Goal: Transaction & Acquisition: Purchase product/service

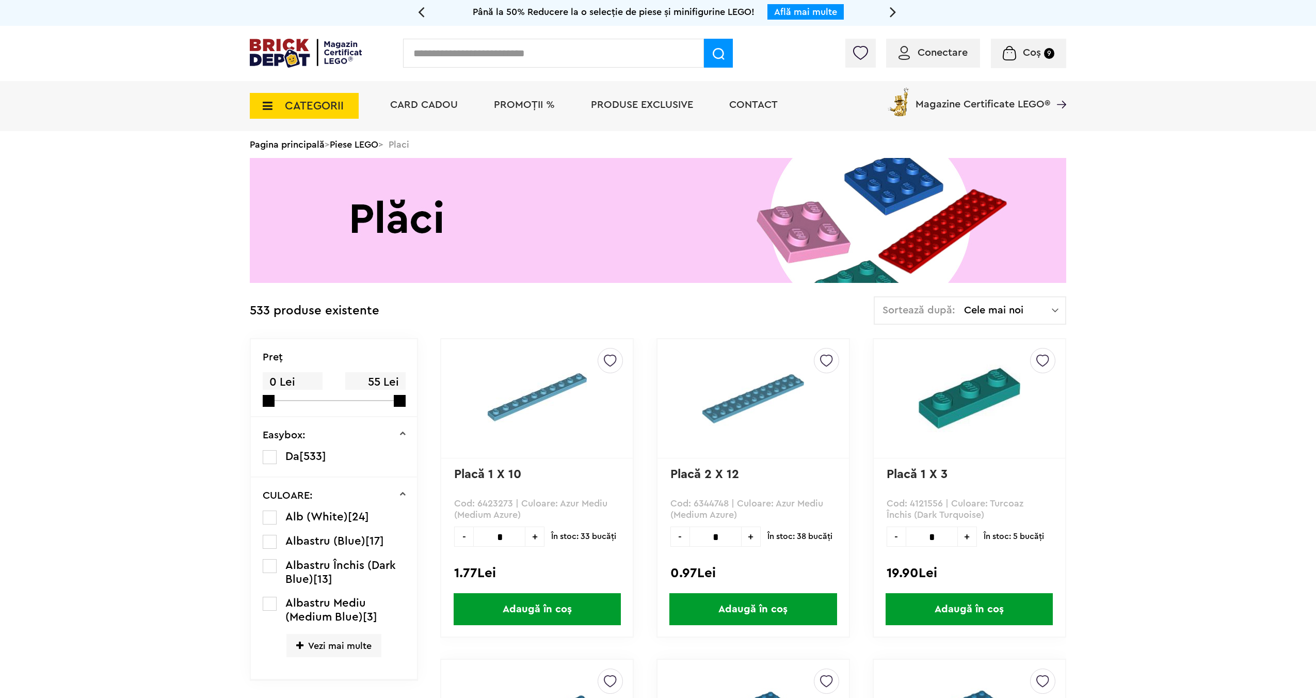
click at [274, 110] on span "CATEGORII" at bounding box center [304, 106] width 109 height 26
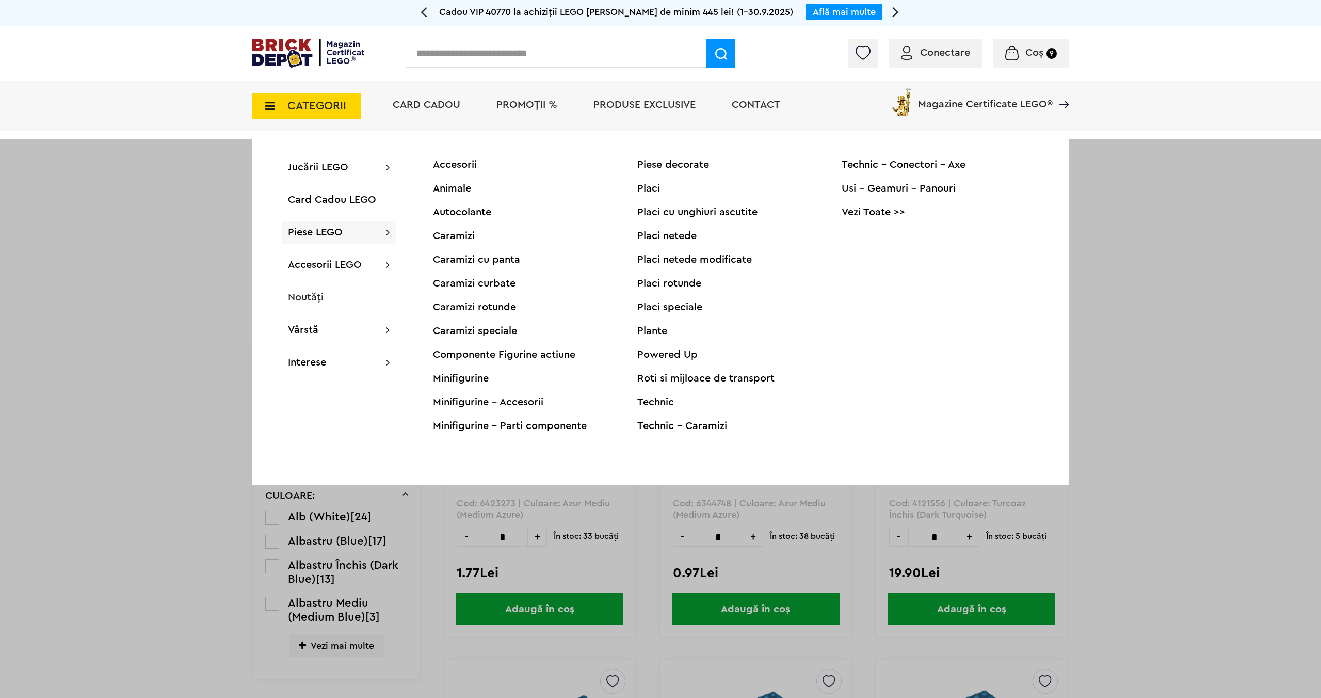
click at [669, 284] on div "Placi rotunde" at bounding box center [739, 283] width 204 height 10
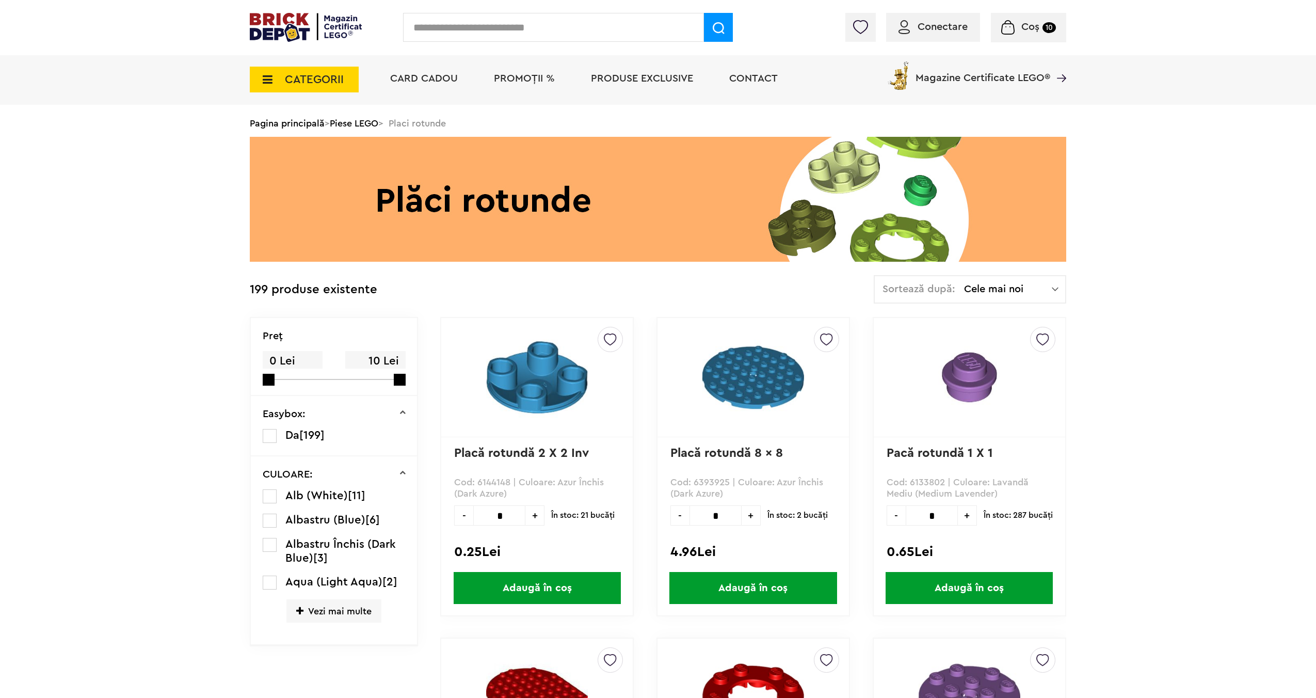
scroll to position [109, 0]
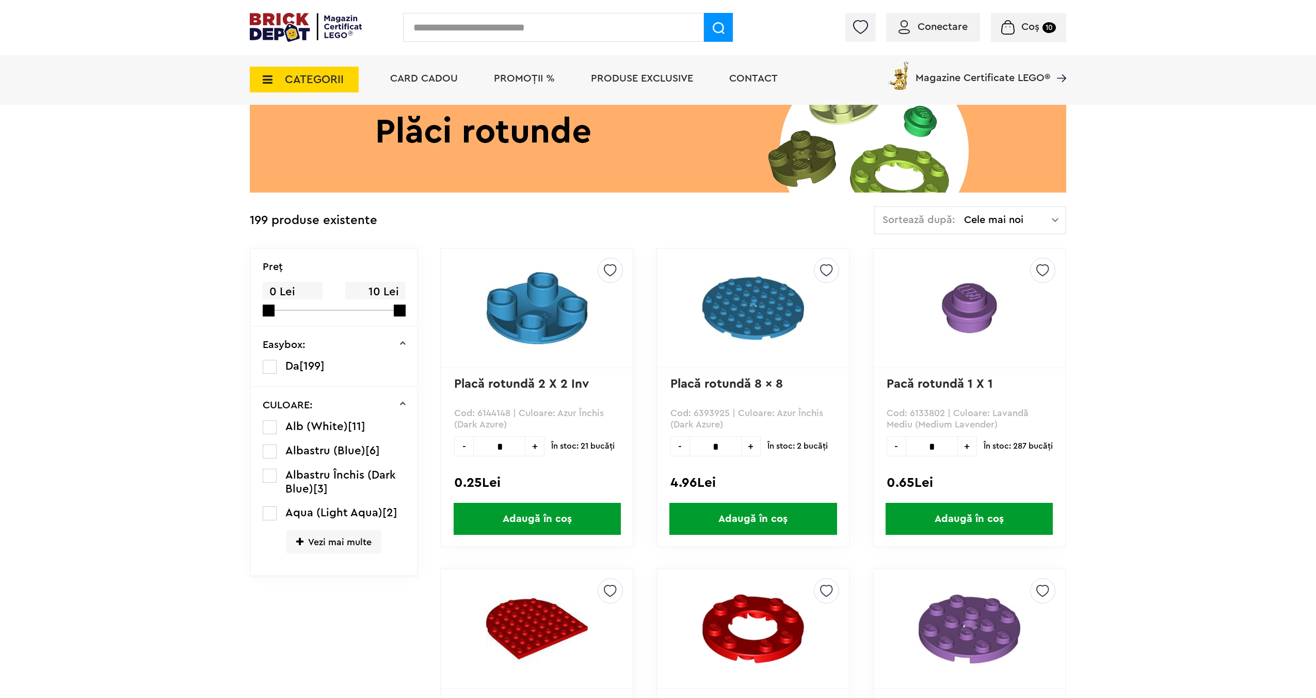
click at [336, 475] on span "Albastru Închis (Dark Blue)" at bounding box center [340, 481] width 110 height 25
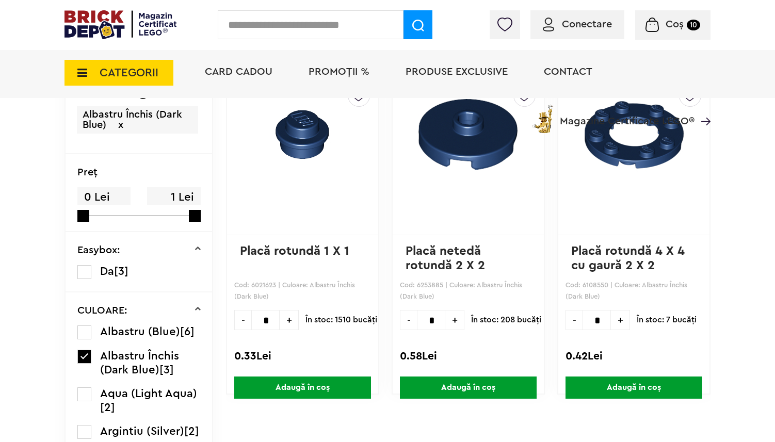
scroll to position [326, 0]
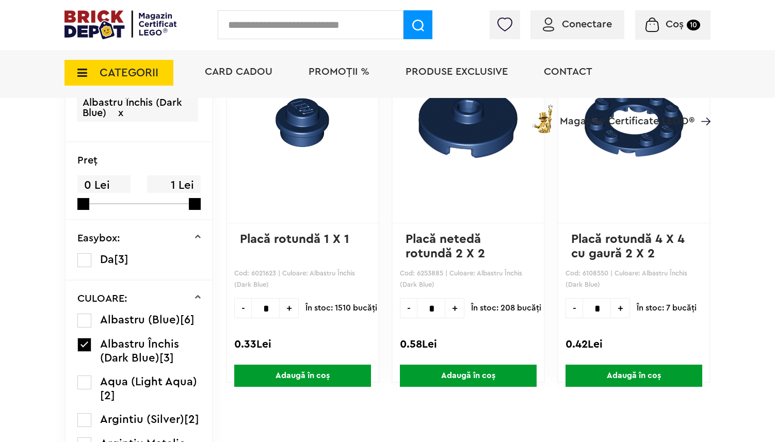
click at [83, 352] on label at bounding box center [84, 345] width 14 height 14
click at [84, 320] on label at bounding box center [84, 321] width 14 height 14
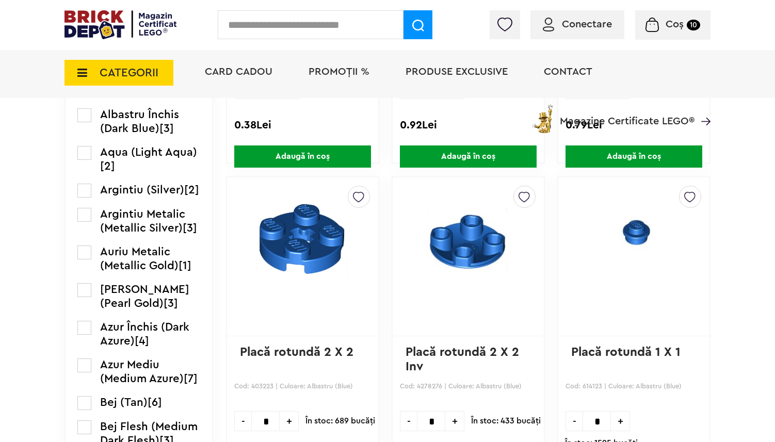
scroll to position [693, 0]
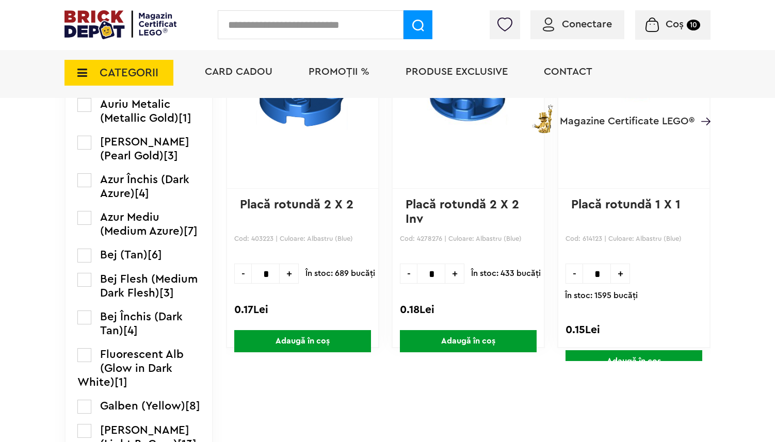
click at [592, 276] on input "*" at bounding box center [597, 274] width 28 height 20
type input "***"
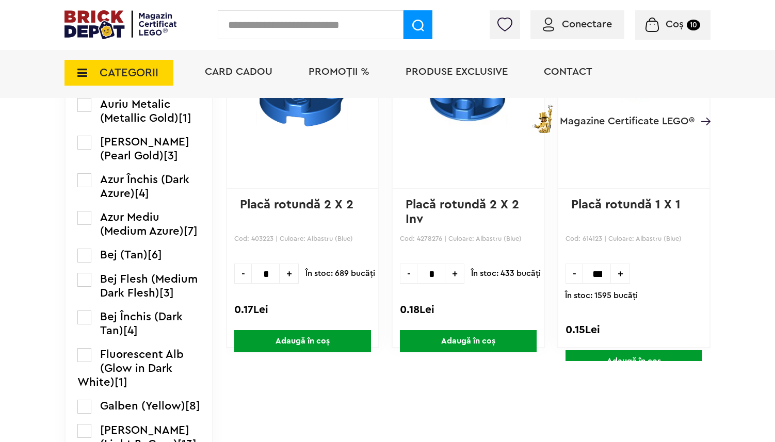
click at [636, 350] on span "Adaugă în coș" at bounding box center [634, 361] width 137 height 22
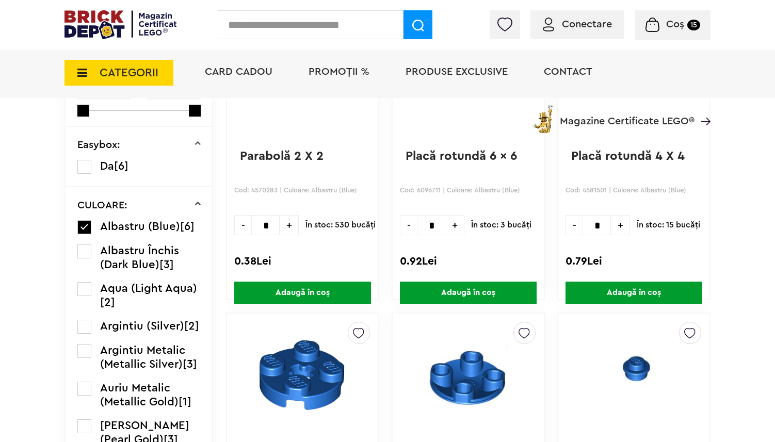
scroll to position [407, 0]
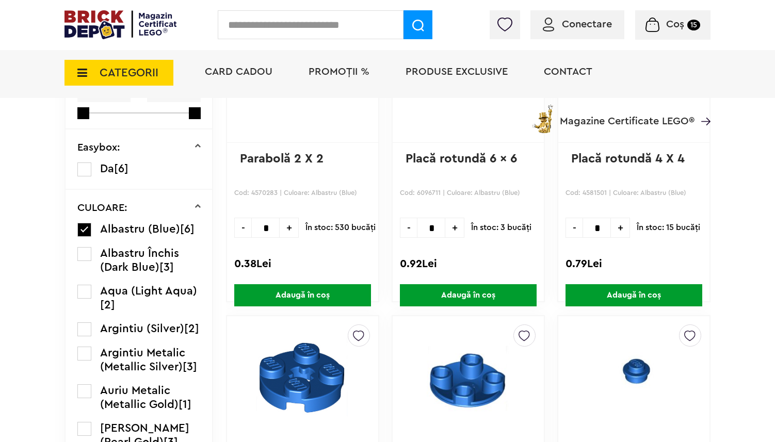
click at [90, 261] on label at bounding box center [84, 254] width 14 height 14
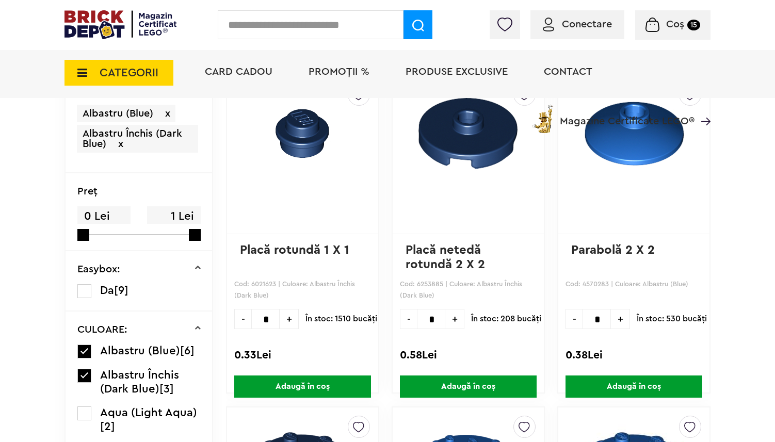
scroll to position [331, 0]
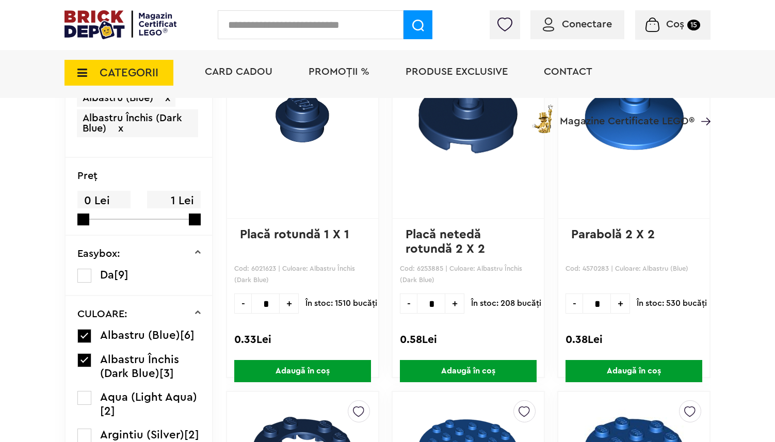
click at [84, 335] on label at bounding box center [84, 336] width 14 height 14
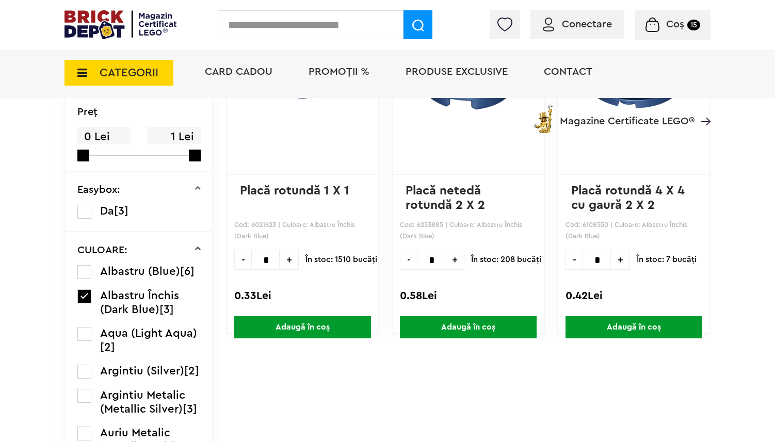
scroll to position [355, 0]
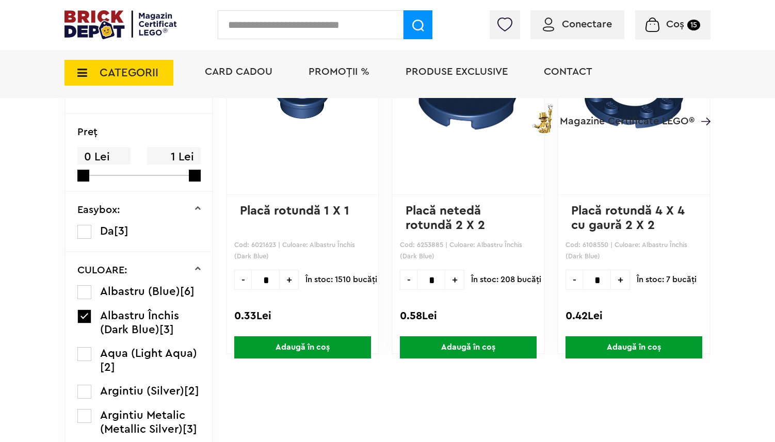
click at [80, 337] on li "Albastru Închis (Dark Blue) [3]" at bounding box center [138, 323] width 123 height 28
click at [84, 324] on label at bounding box center [84, 317] width 14 height 14
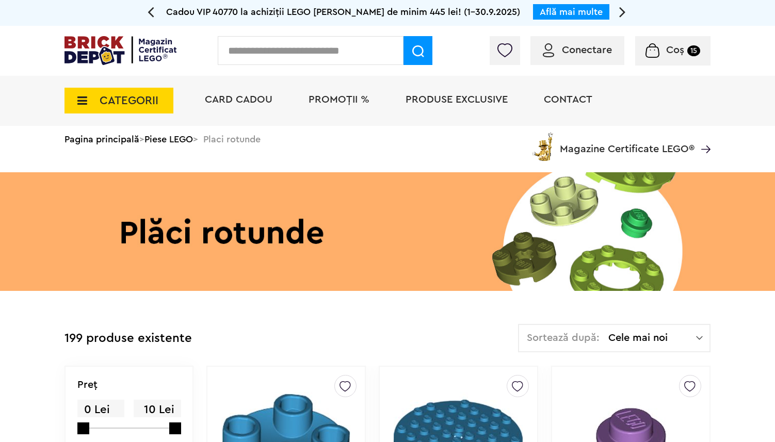
click at [313, 53] on input "text" at bounding box center [311, 50] width 186 height 29
type input "*"
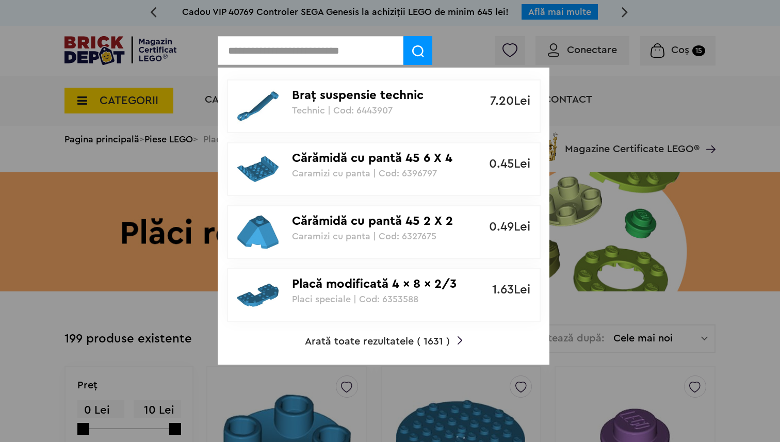
click at [161, 318] on div at bounding box center [390, 221] width 780 height 442
click at [167, 307] on div at bounding box center [390, 221] width 780 height 442
click at [347, 51] on input "text" at bounding box center [311, 50] width 186 height 29
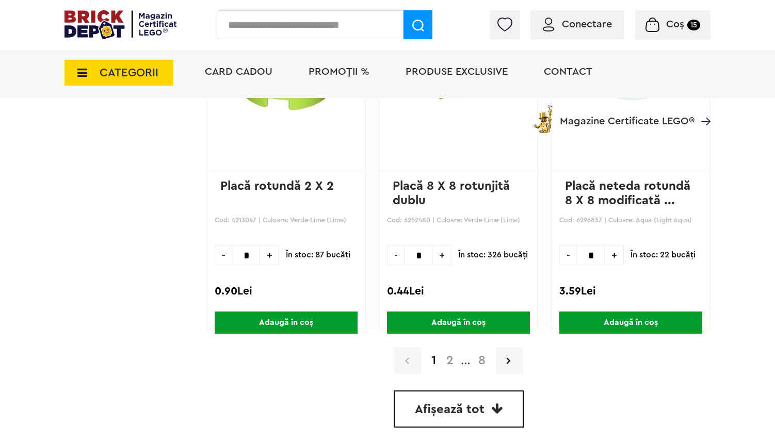
scroll to position [3052, 0]
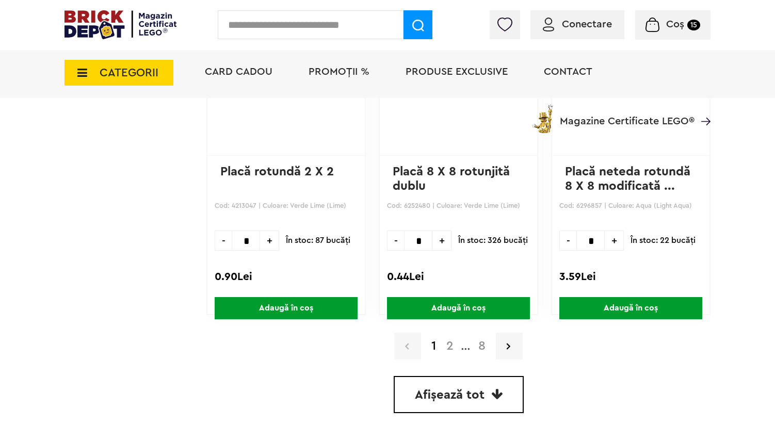
click at [464, 392] on span "Afișează tot" at bounding box center [450, 395] width 70 height 12
click at [480, 391] on span "Afișează tot" at bounding box center [450, 395] width 70 height 12
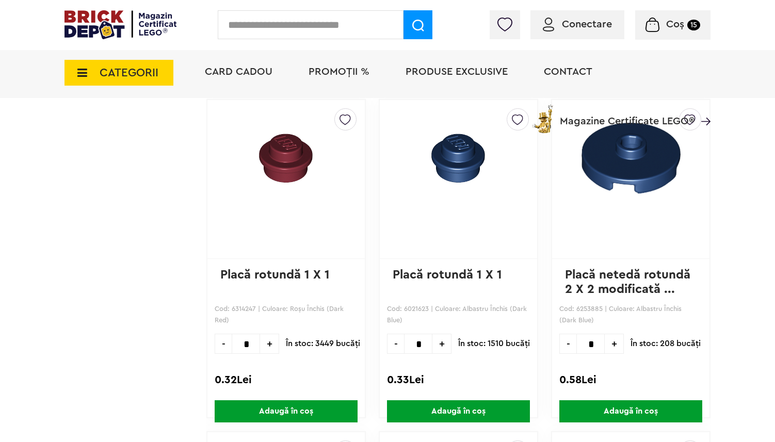
scroll to position [5276, 0]
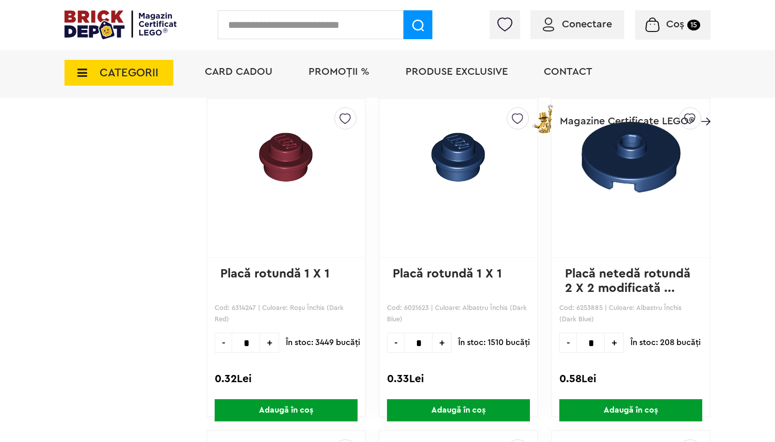
click at [421, 344] on input "*" at bounding box center [418, 343] width 28 height 20
type input "***"
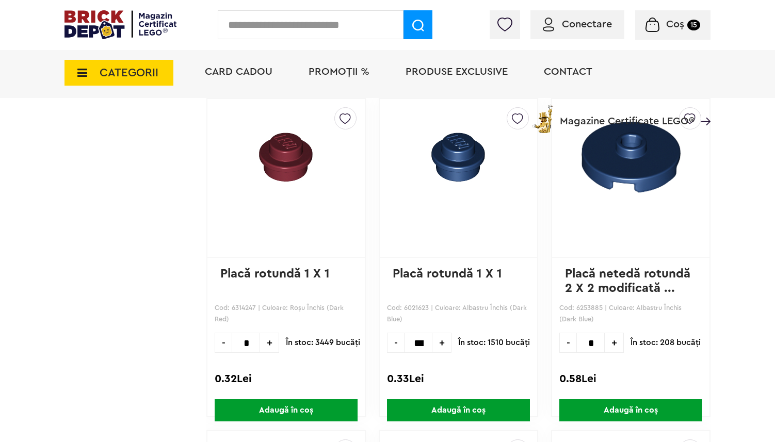
click at [469, 413] on span "Adaugă în coș" at bounding box center [458, 410] width 143 height 22
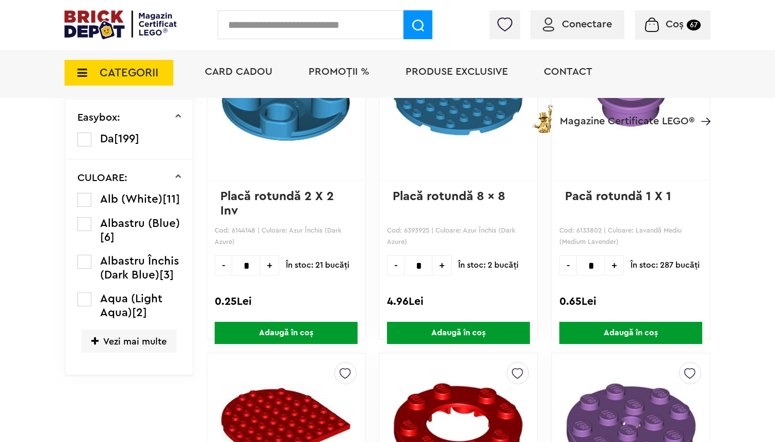
scroll to position [390, 0]
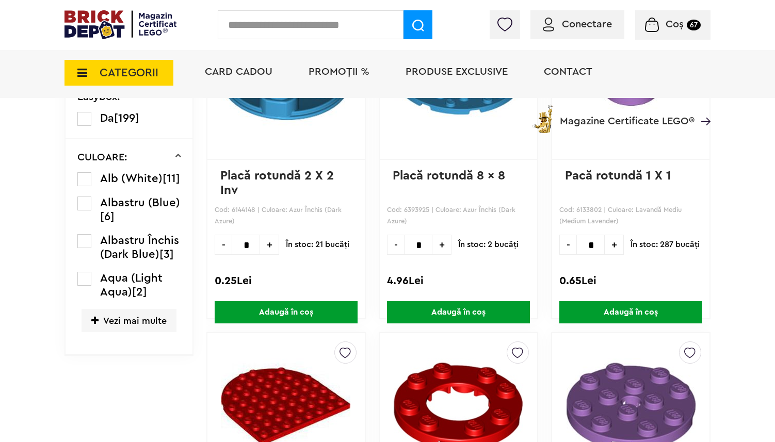
click at [111, 316] on span "Vezi mai multe" at bounding box center [129, 320] width 95 height 23
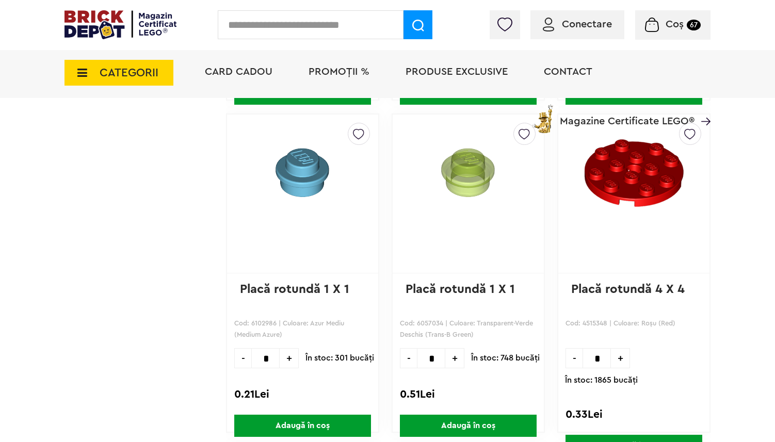
scroll to position [12231, 0]
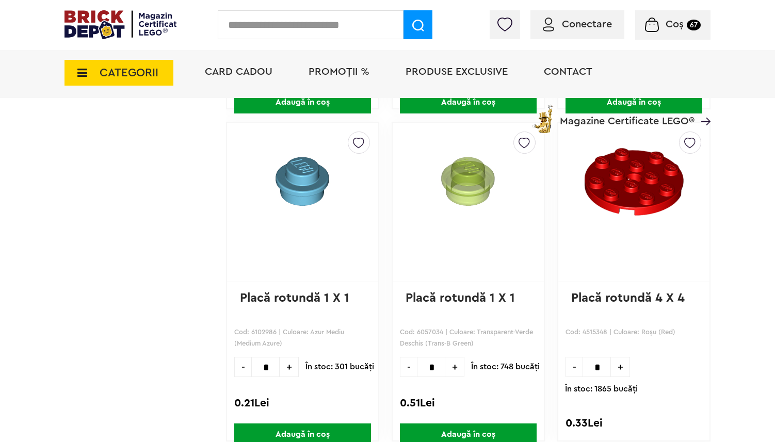
click at [252, 362] on input "*" at bounding box center [265, 367] width 28 height 20
type input "***"
click at [286, 431] on span "Adaugă în coș" at bounding box center [302, 435] width 137 height 22
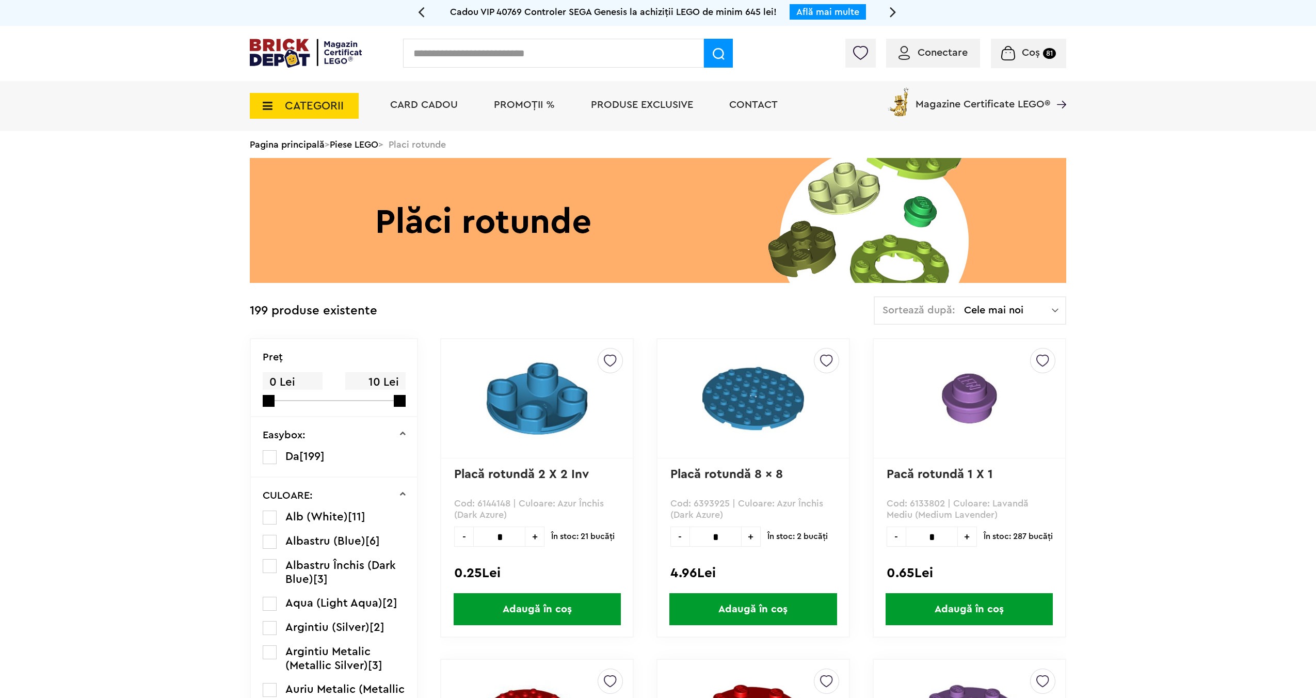
click at [312, 106] on span "CATEGORII" at bounding box center [314, 105] width 59 height 11
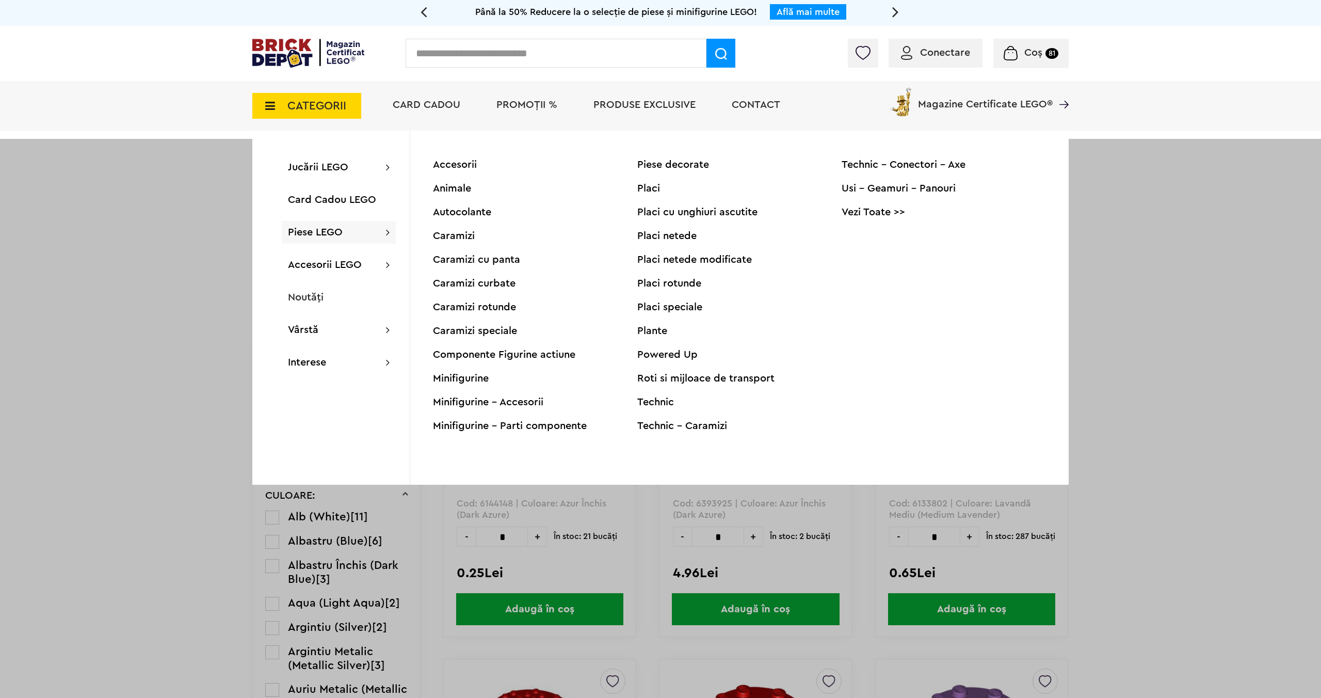
click at [99, 407] on div at bounding box center [660, 488] width 1321 height 698
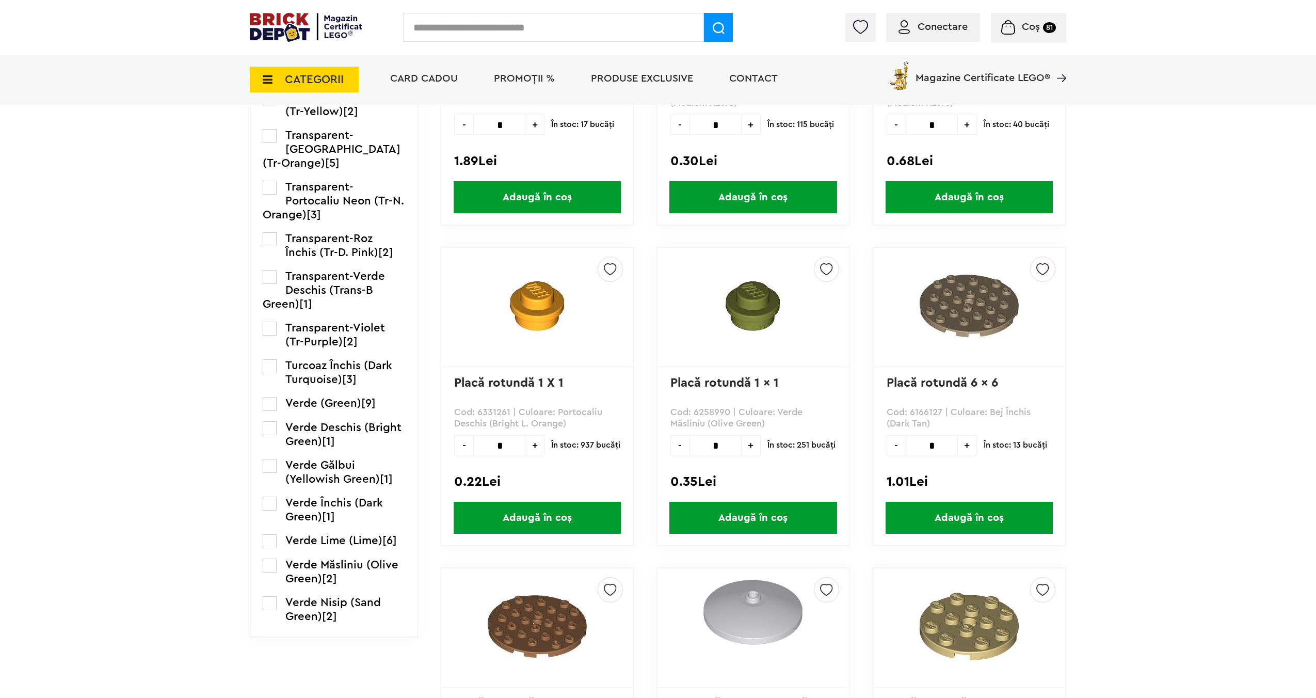
scroll to position [1893, 0]
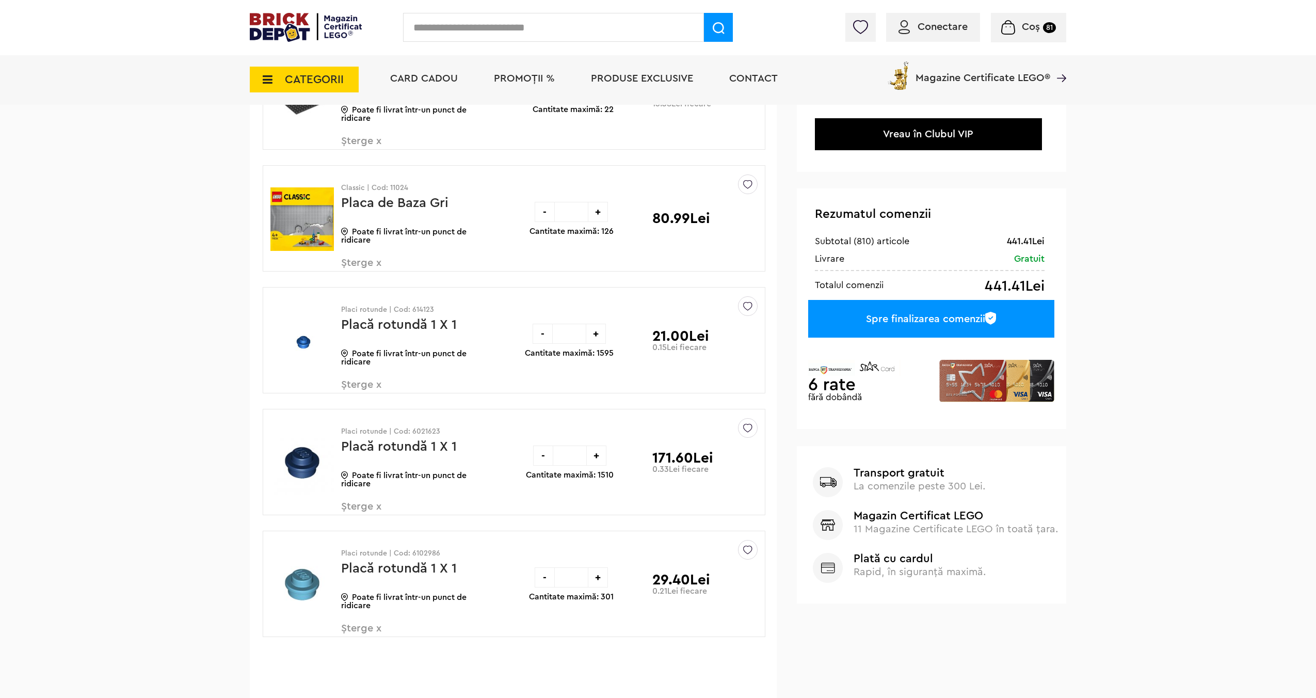
scroll to position [148, 0]
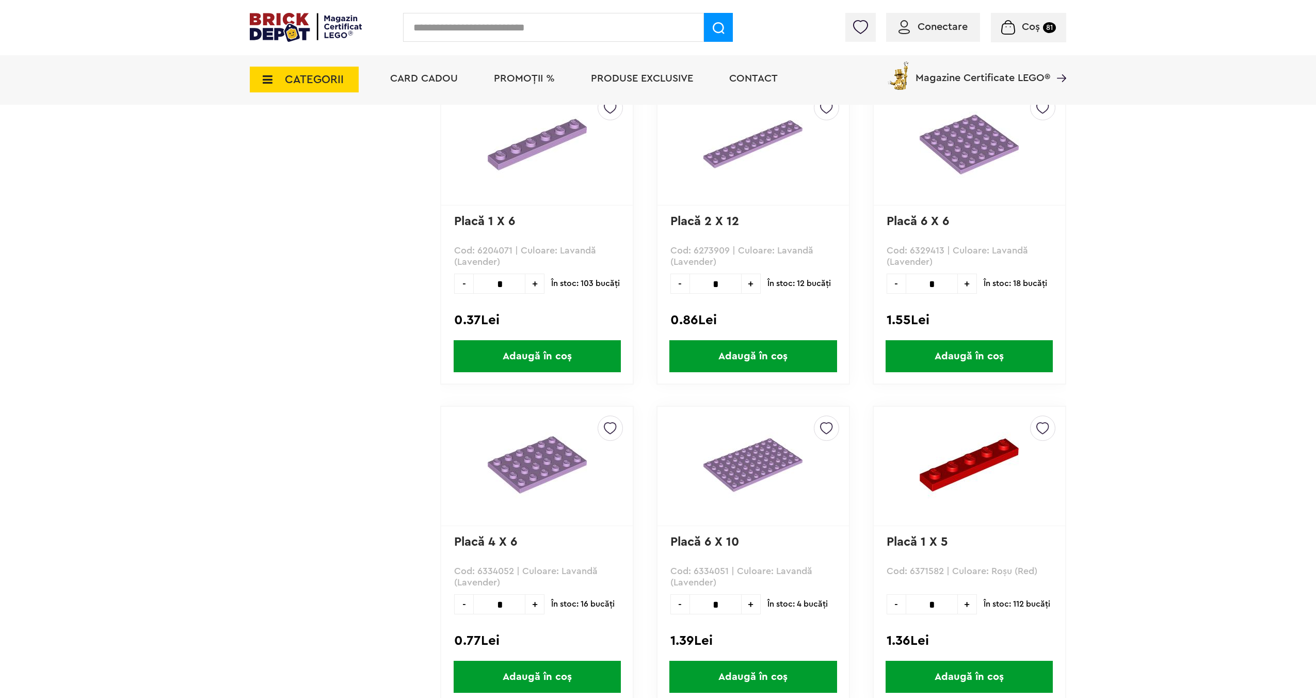
scroll to position [2791, 0]
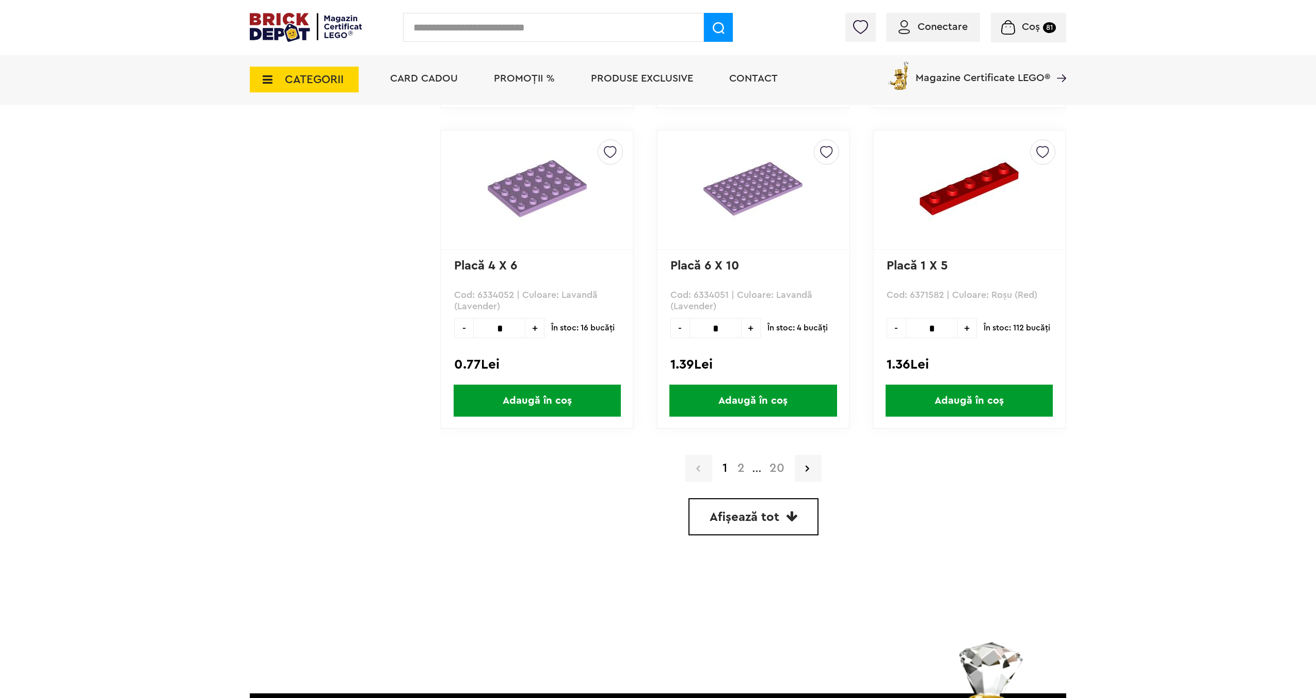
click at [736, 513] on span "Afișează tot" at bounding box center [745, 517] width 70 height 12
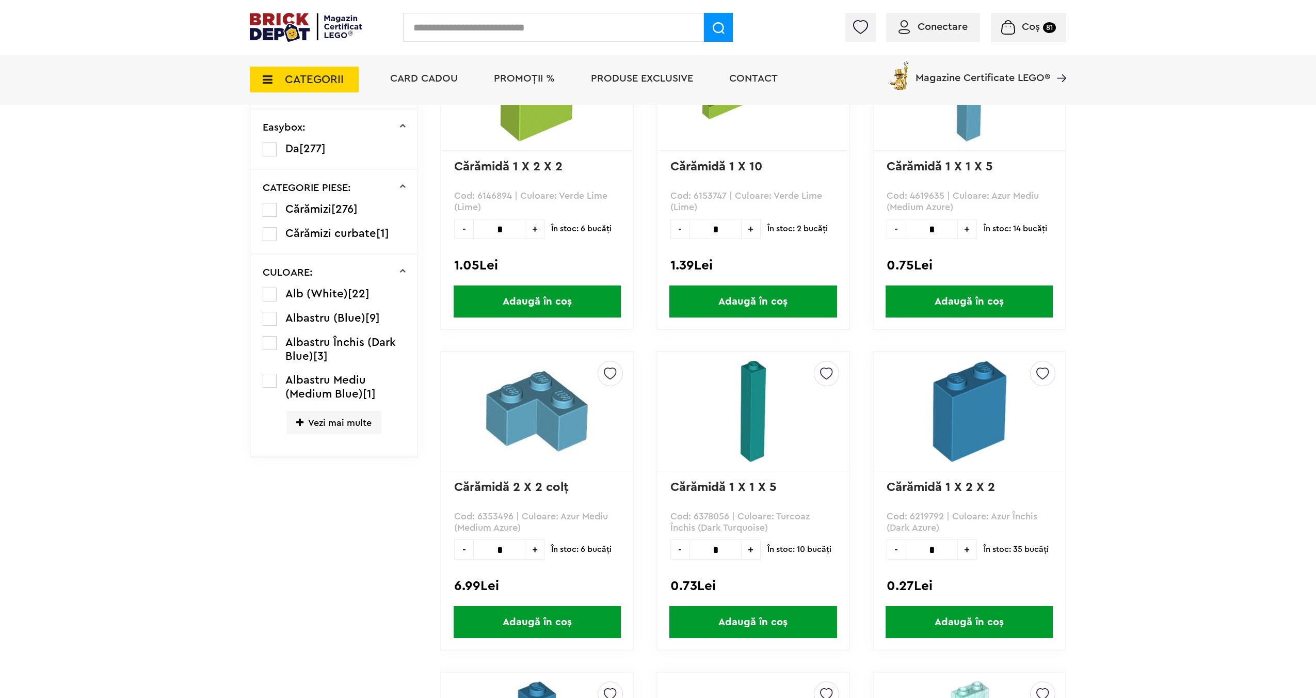
scroll to position [378, 0]
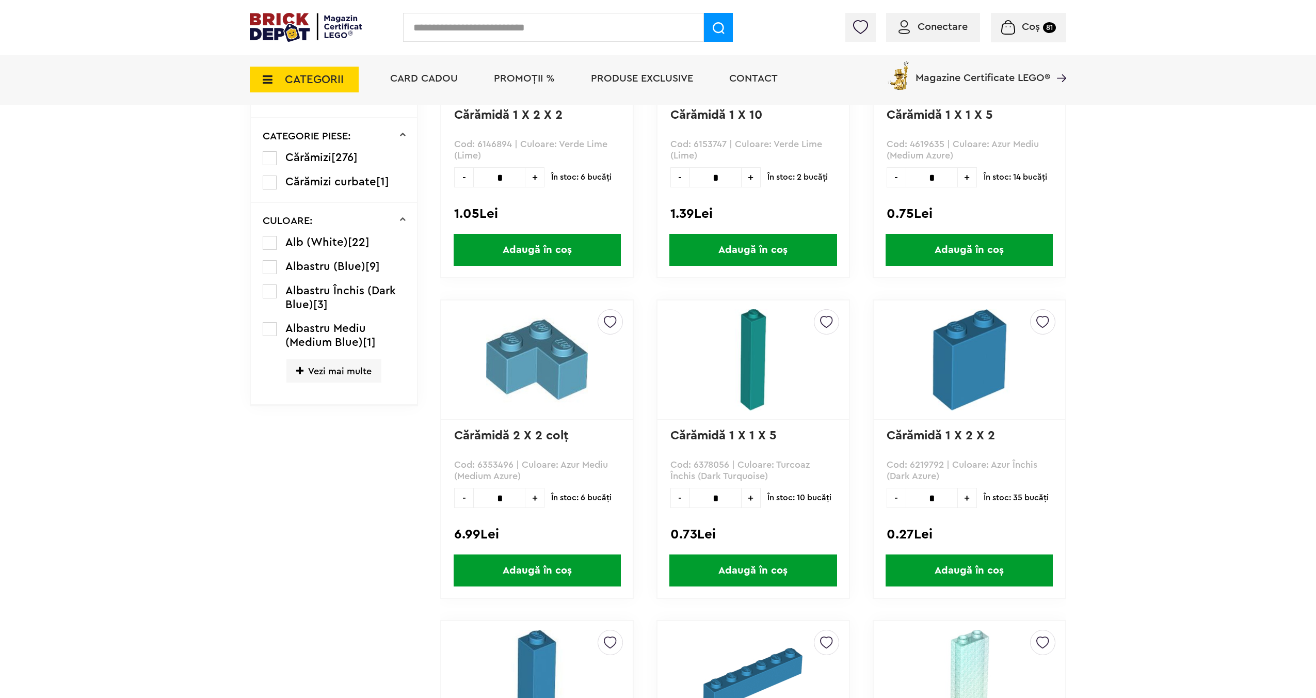
click at [320, 88] on span "CATEGORII" at bounding box center [304, 80] width 109 height 26
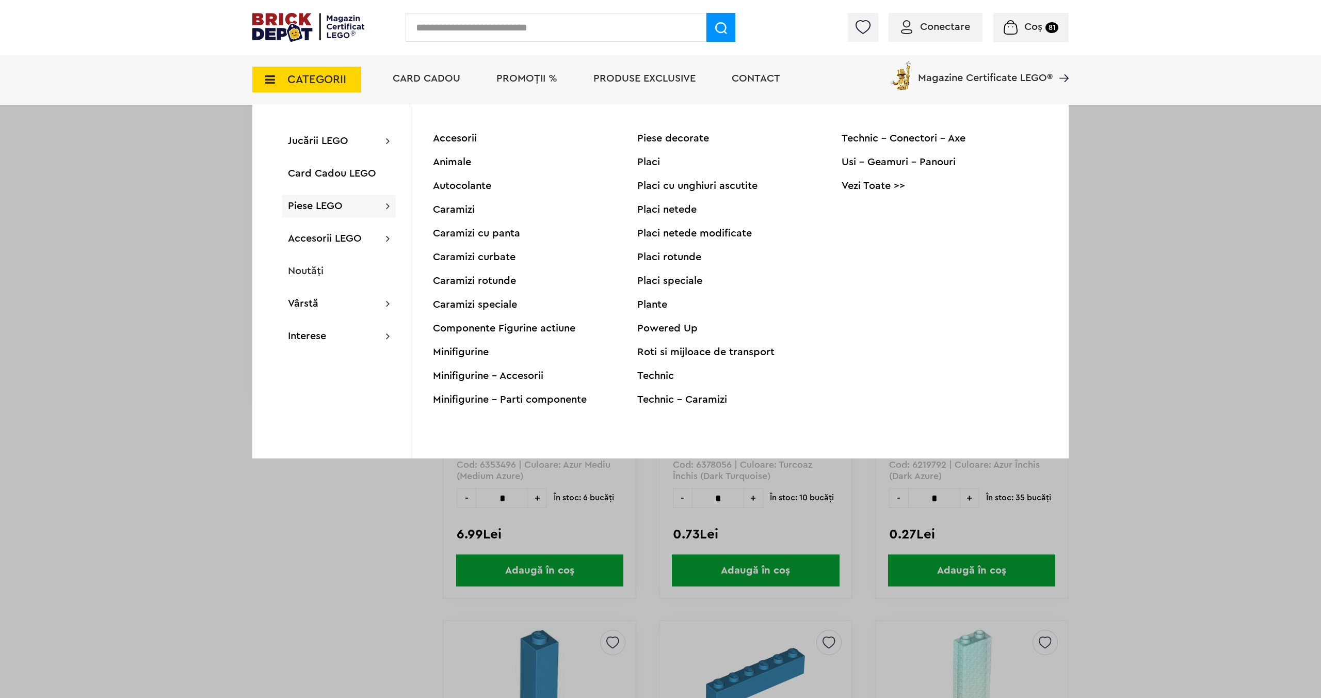
click at [654, 210] on div "Placi netede" at bounding box center [739, 209] width 204 height 10
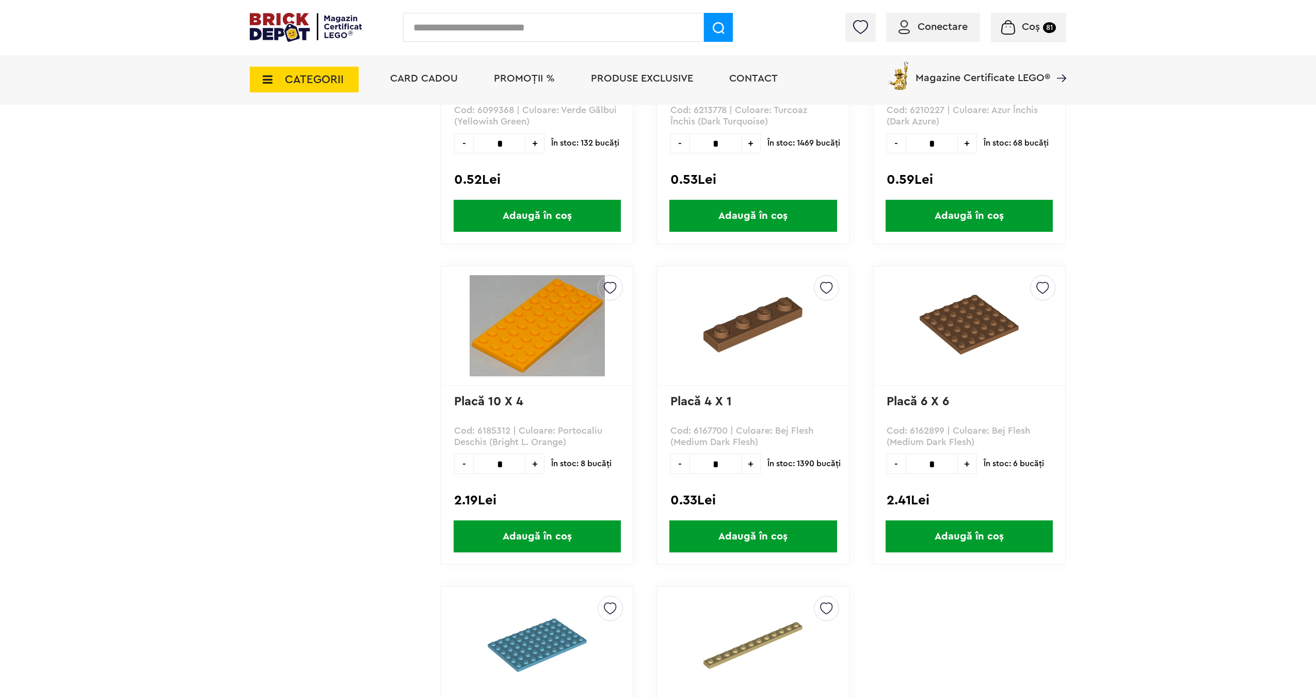
scroll to position [56708, 0]
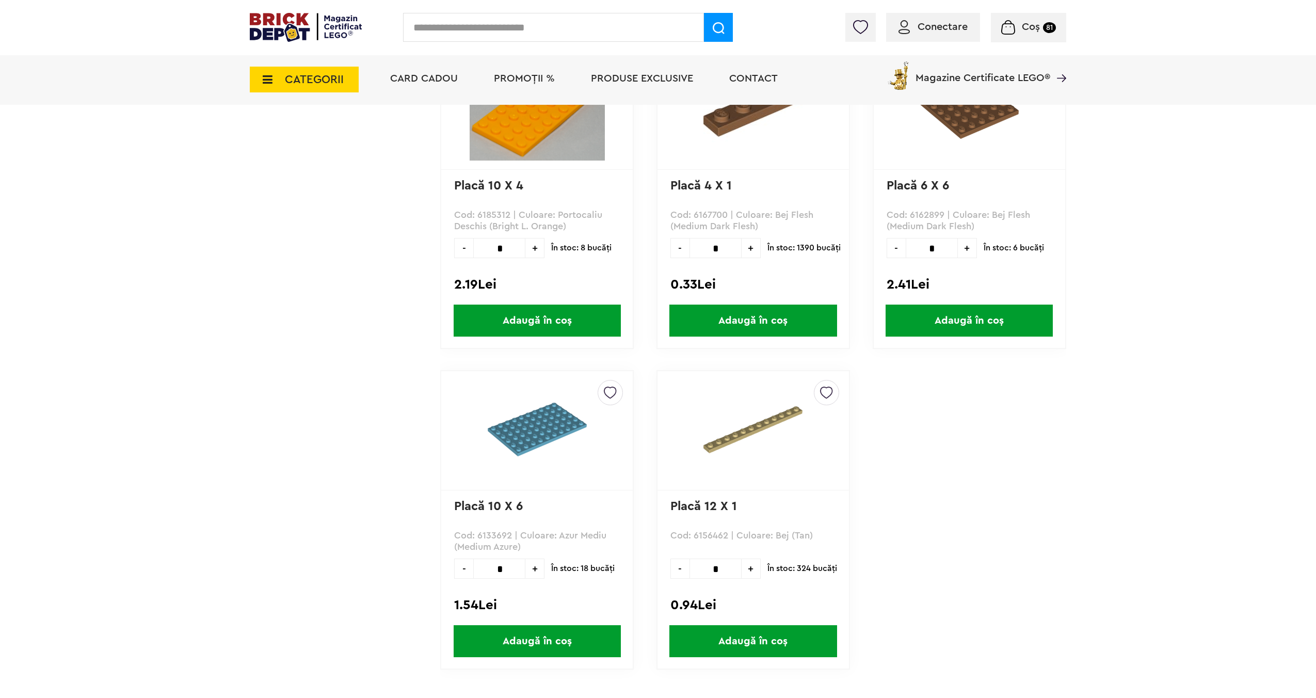
click at [270, 79] on icon at bounding box center [264, 79] width 16 height 11
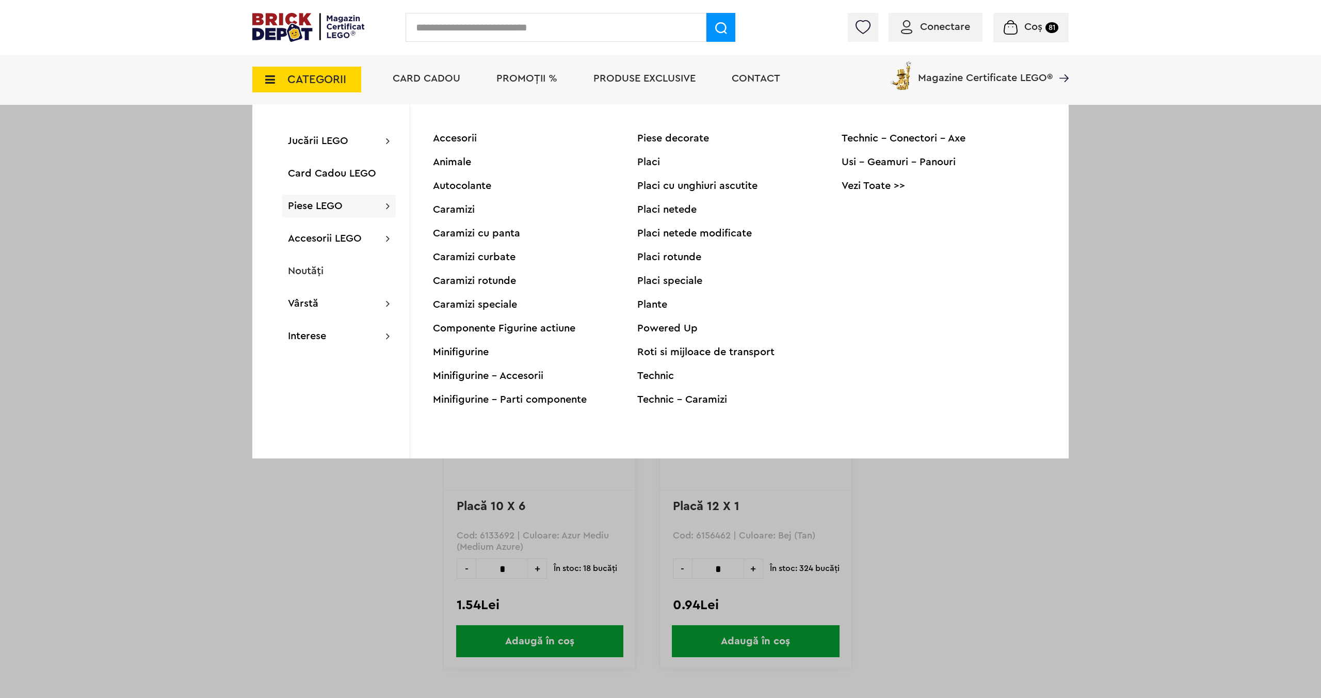
click at [128, 378] on div at bounding box center [660, 349] width 1321 height 698
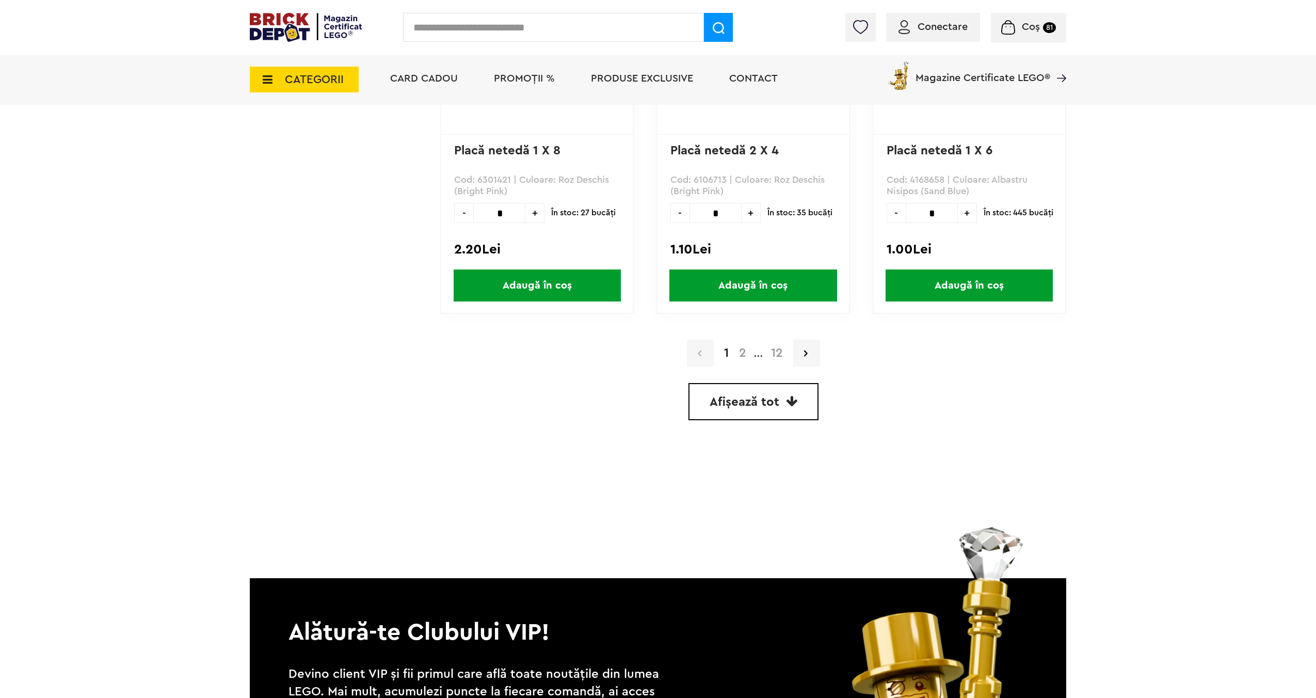
scroll to position [2954, 0]
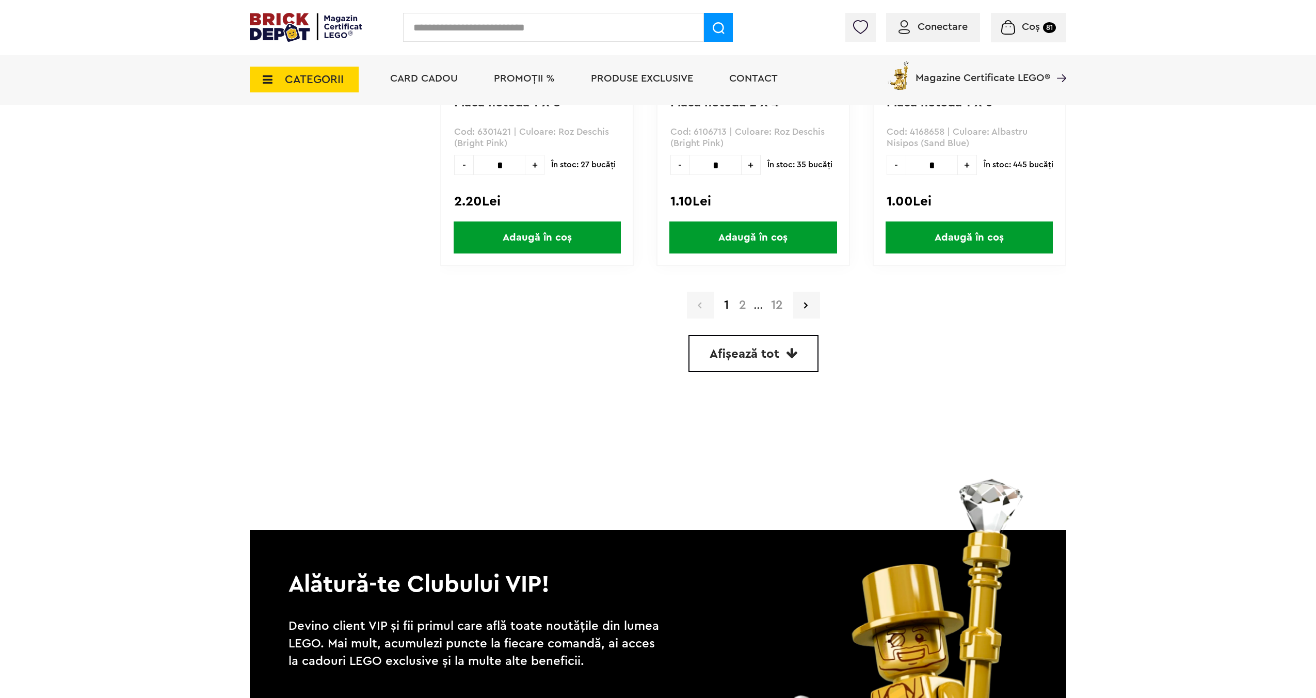
click at [741, 352] on span "Afișează tot" at bounding box center [745, 354] width 70 height 12
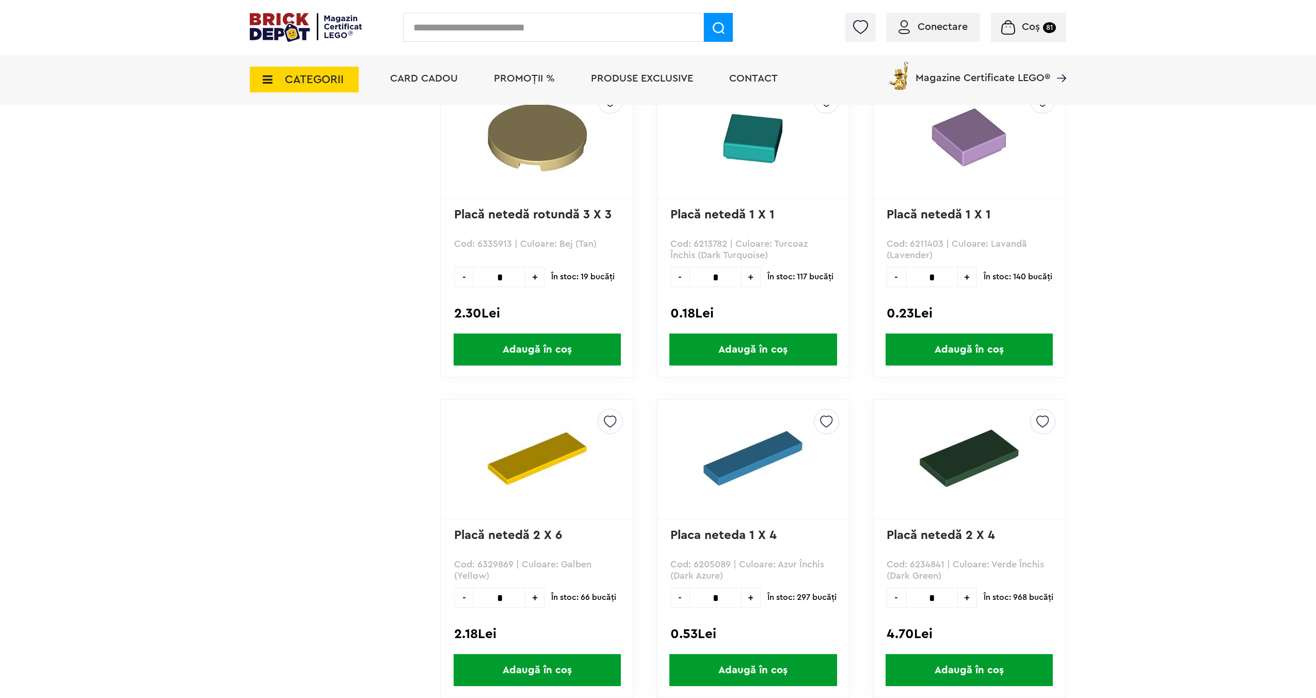
scroll to position [2168, 0]
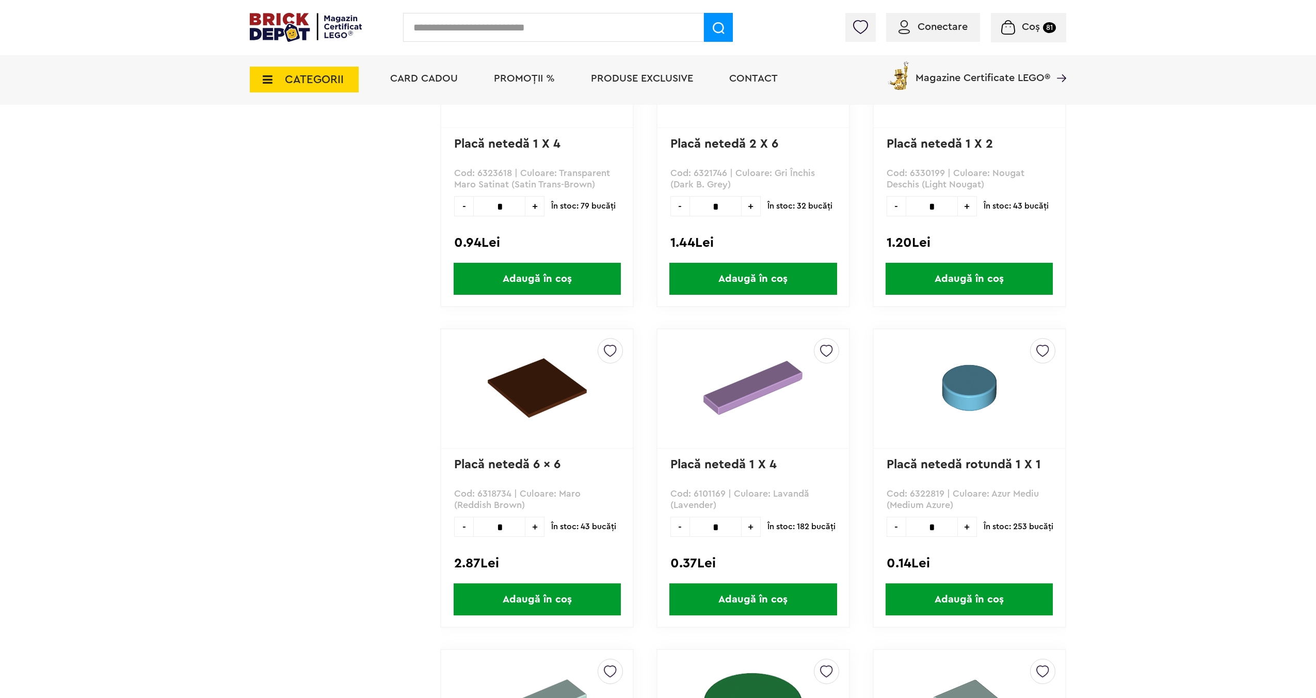
scroll to position [7089, 0]
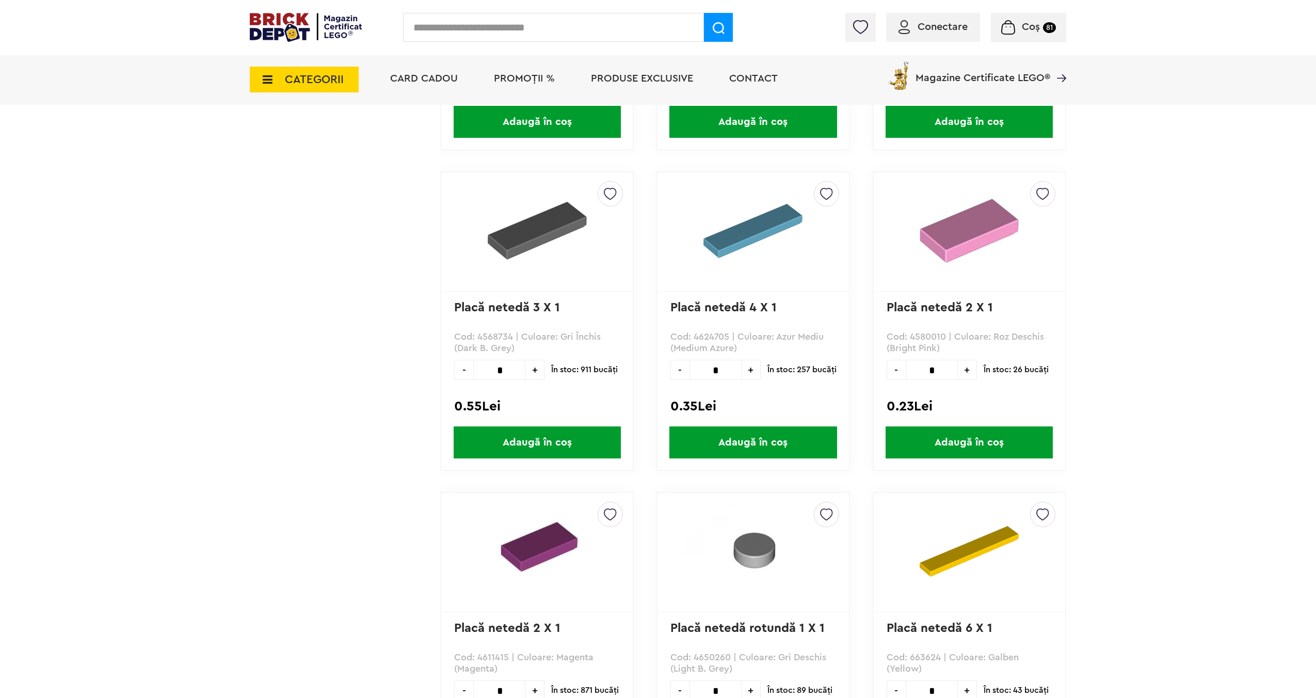
scroll to position [3050, 0]
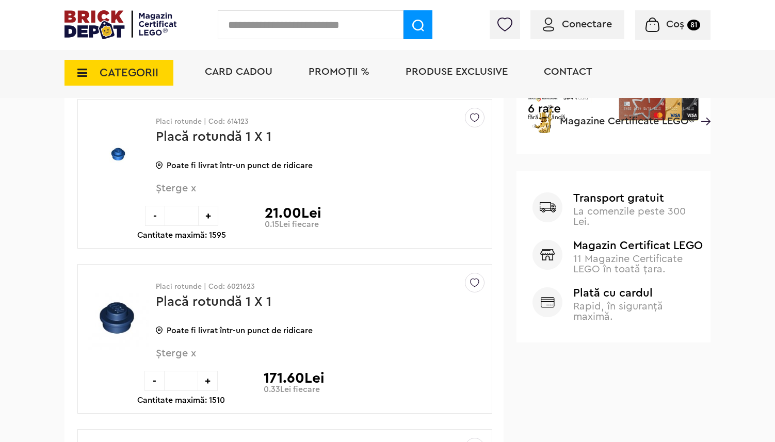
scroll to position [438, 0]
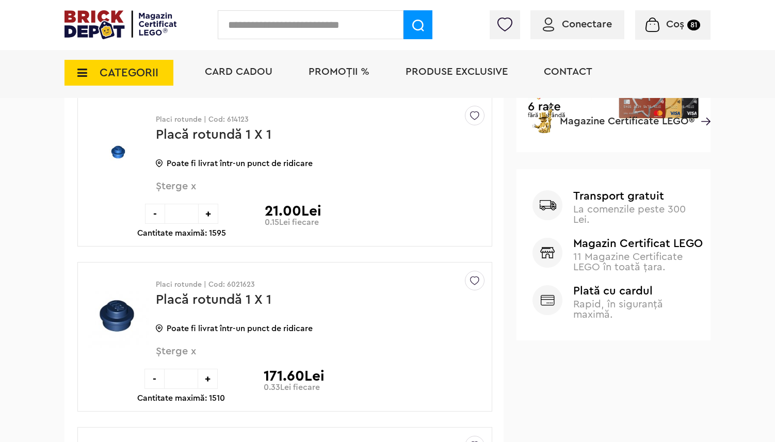
click at [182, 214] on input "***" at bounding box center [181, 214] width 33 height 20
type input "*"
click at [184, 239] on div "Placi rotunde | Cod: 614123 Placă rotundă 1 X 1 Poate fi livrat într-un punct d…" at bounding box center [284, 172] width 415 height 150
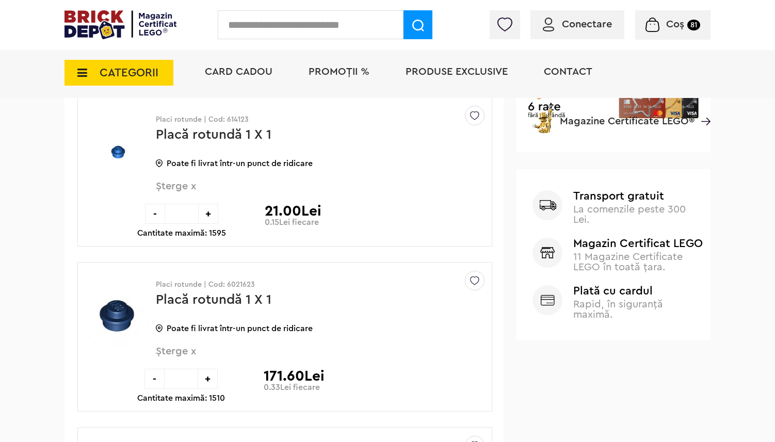
click at [152, 207] on div "-" at bounding box center [155, 214] width 20 height 20
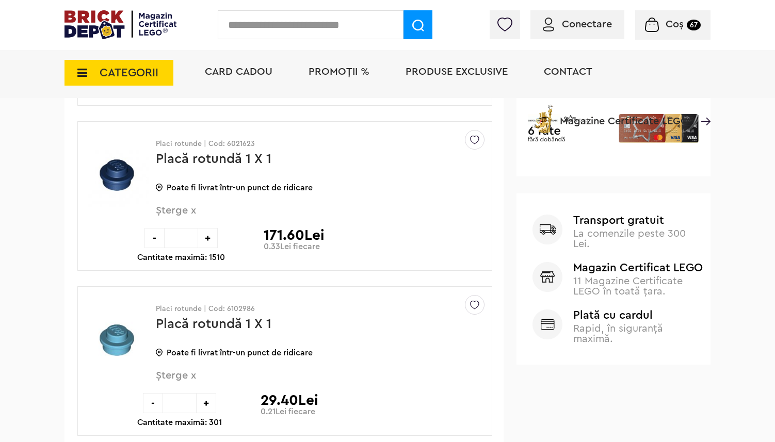
scroll to position [438, 0]
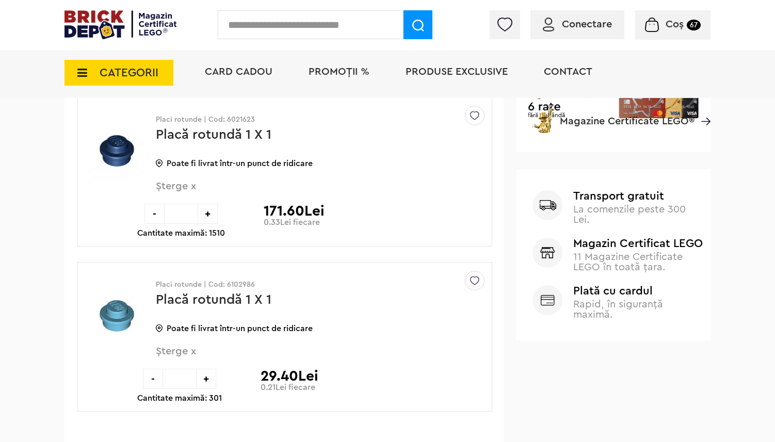
click at [178, 209] on input "***" at bounding box center [181, 214] width 33 height 20
type input "*"
click at [156, 215] on div "-" at bounding box center [154, 214] width 20 height 20
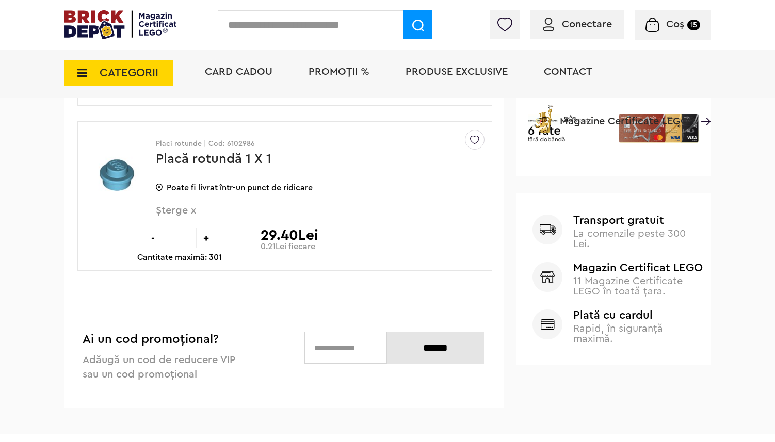
scroll to position [438, 0]
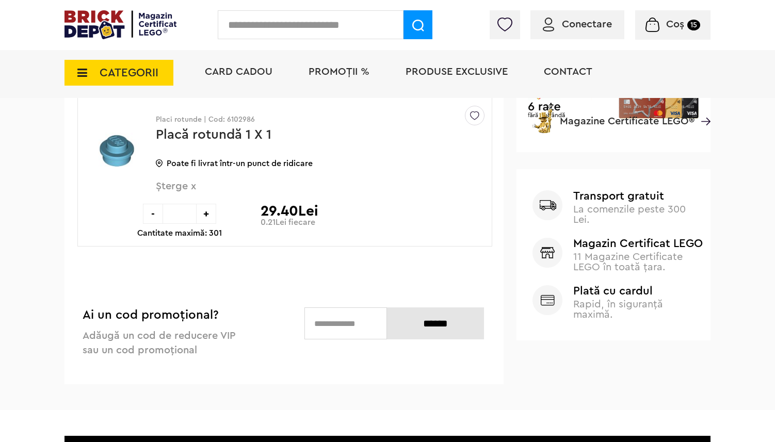
click at [186, 213] on input "***" at bounding box center [179, 214] width 33 height 20
click at [186, 216] on input "***" at bounding box center [179, 214] width 33 height 20
type input "*"
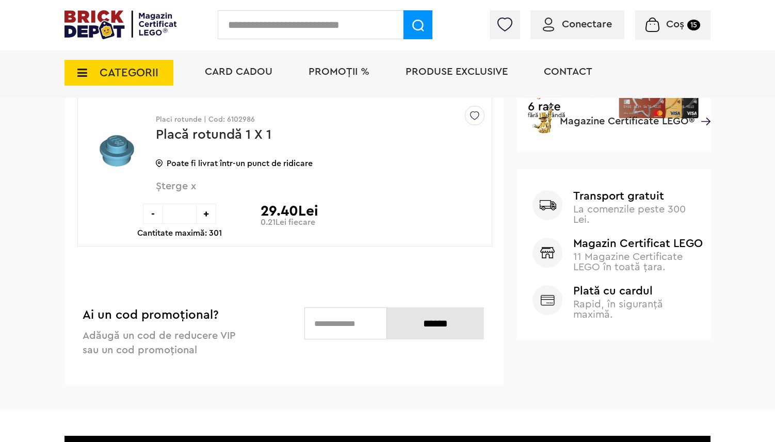
click at [158, 210] on div "-" at bounding box center [153, 214] width 20 height 20
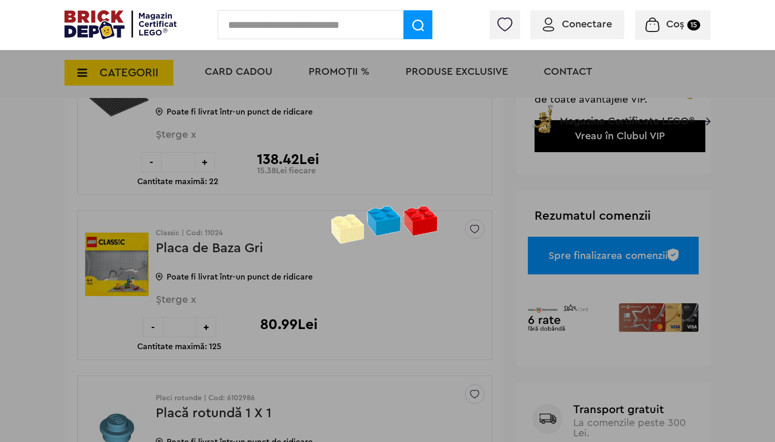
scroll to position [145, 0]
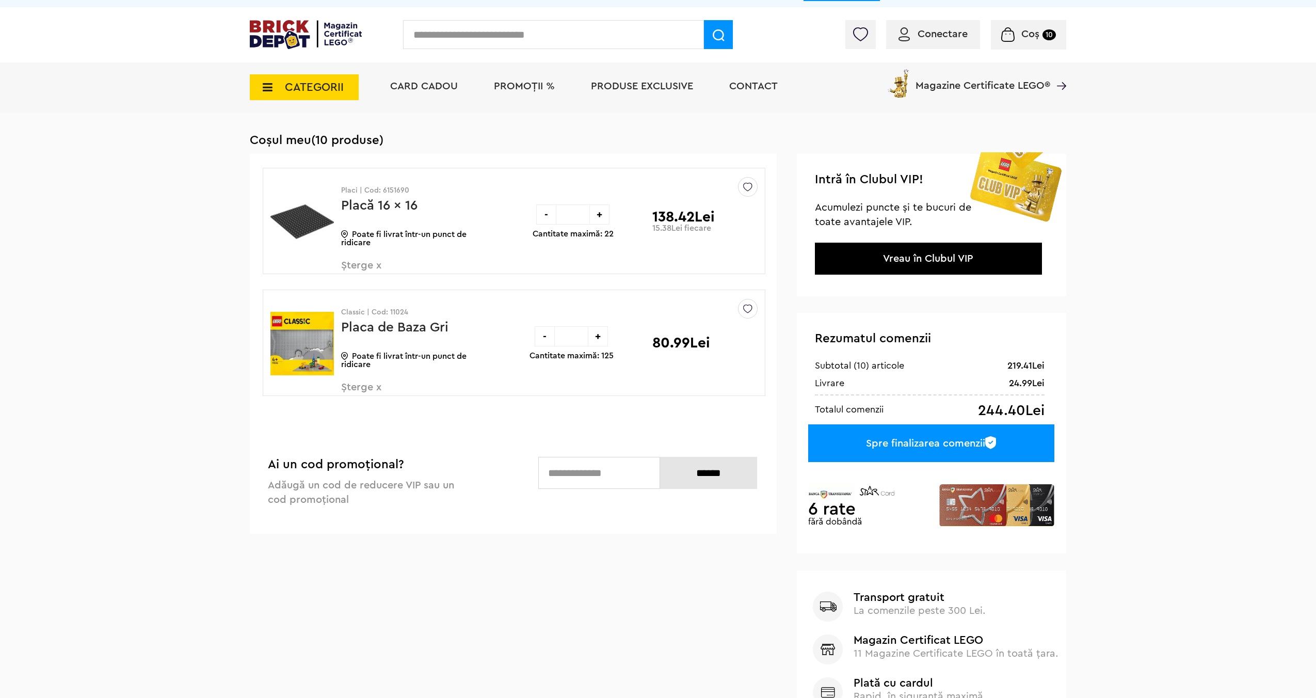
scroll to position [14, 0]
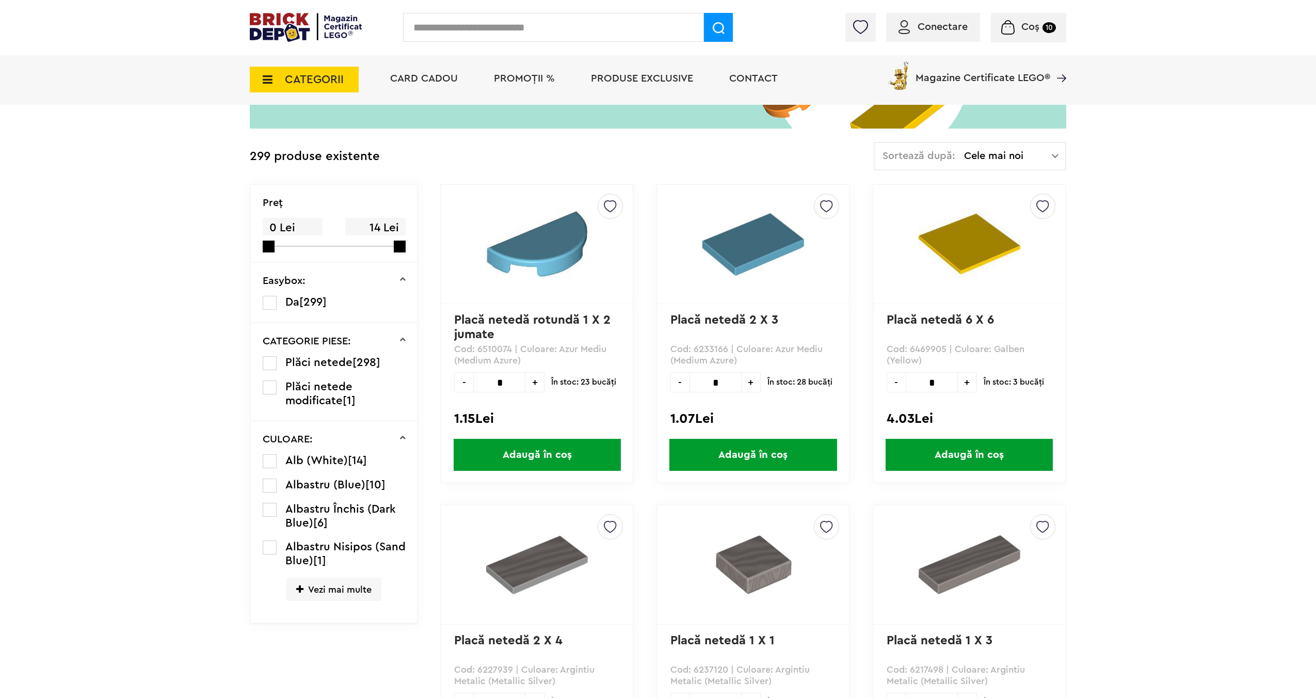
scroll to position [2737, 0]
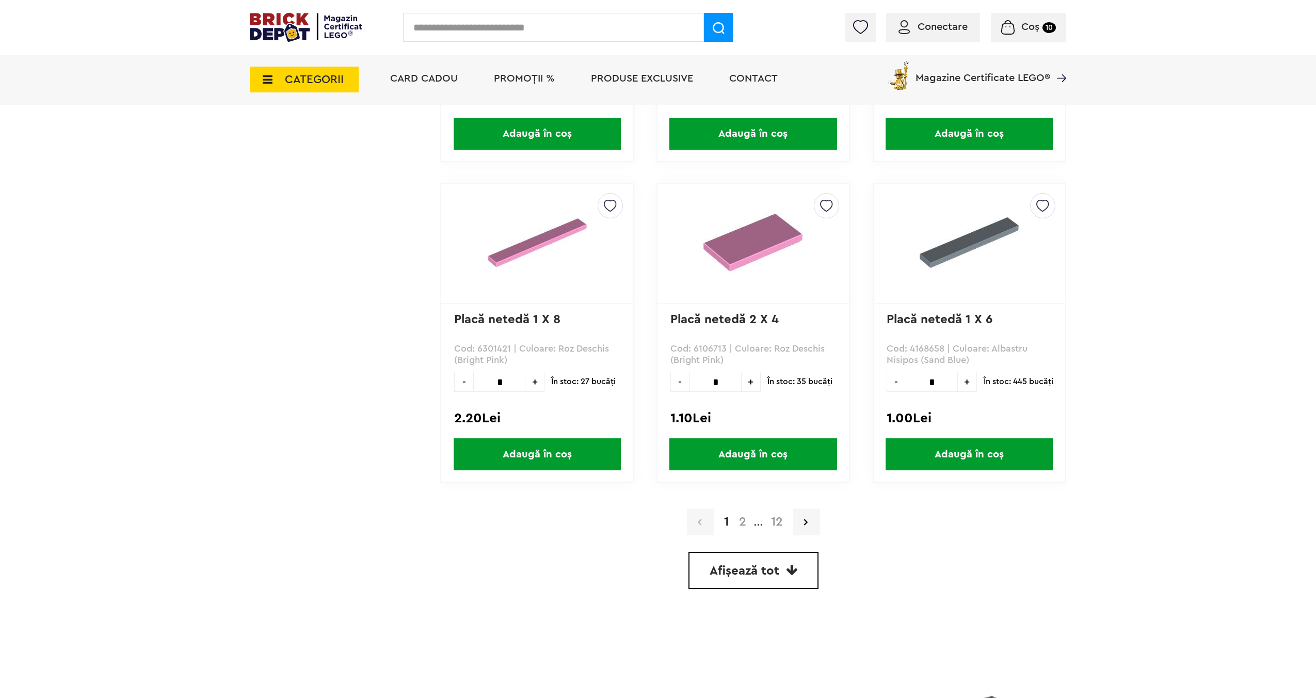
click at [729, 567] on span "Afișează tot" at bounding box center [745, 571] width 70 height 12
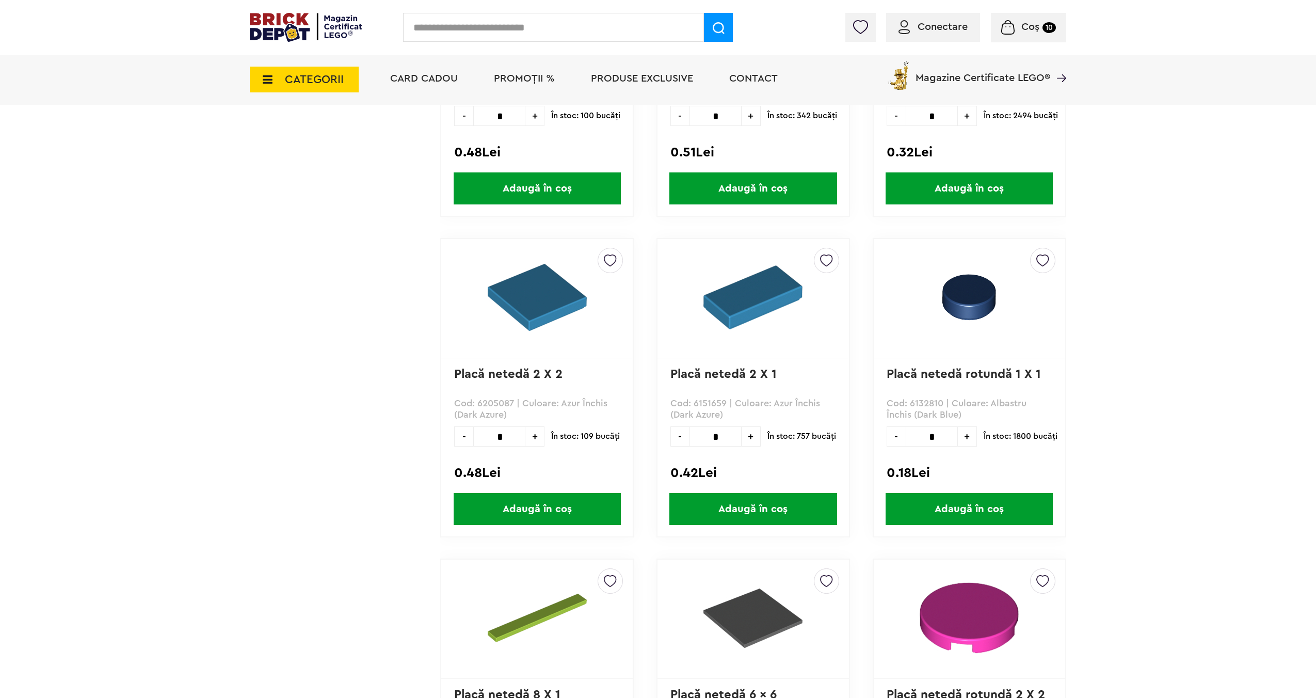
scroll to position [30563, 0]
click at [931, 434] on input "*" at bounding box center [932, 436] width 52 height 20
click at [976, 507] on span "Adaugă în coș" at bounding box center [969, 508] width 167 height 32
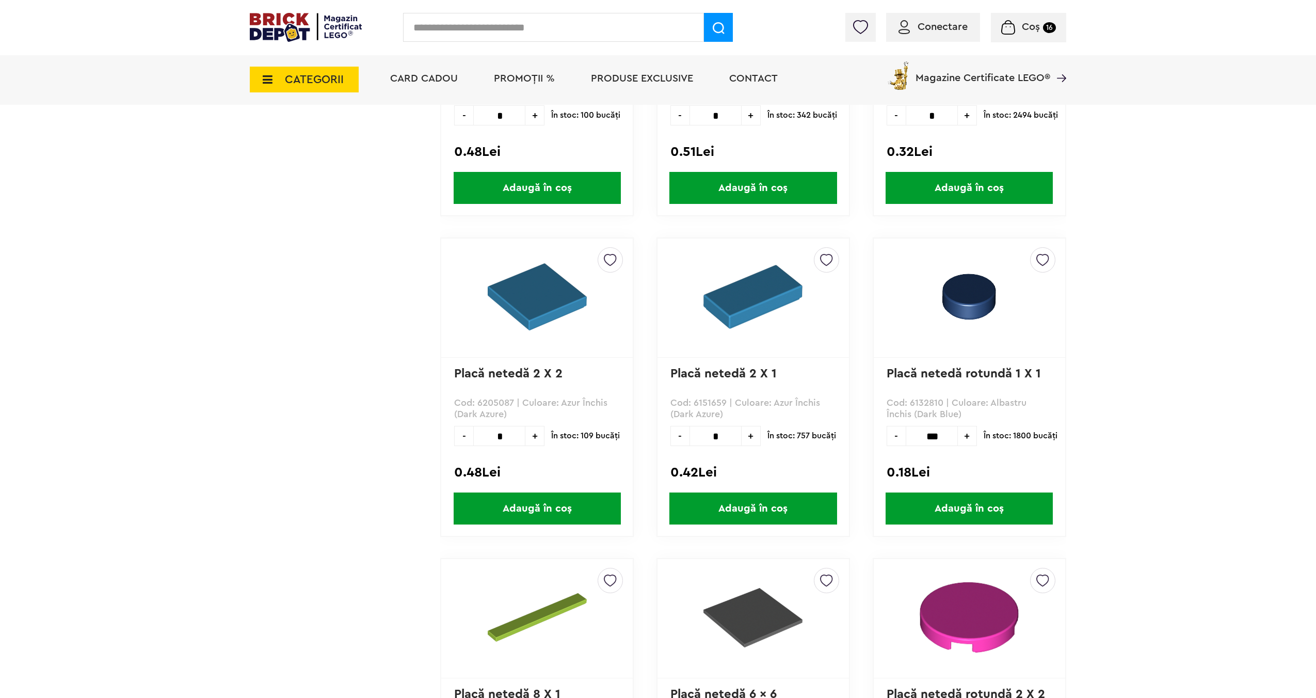
click at [931, 433] on input "***" at bounding box center [932, 436] width 52 height 20
type input "***"
click at [988, 508] on span "Adaugă în coș" at bounding box center [969, 508] width 167 height 32
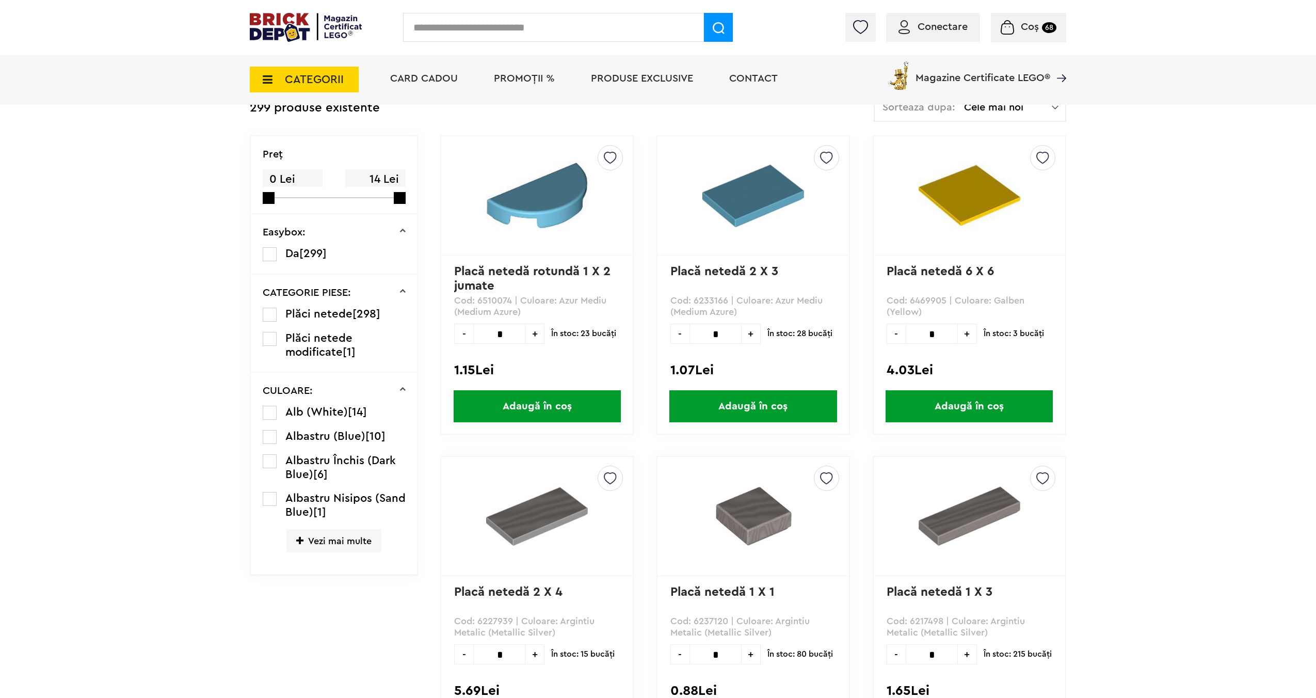
scroll to position [193, 0]
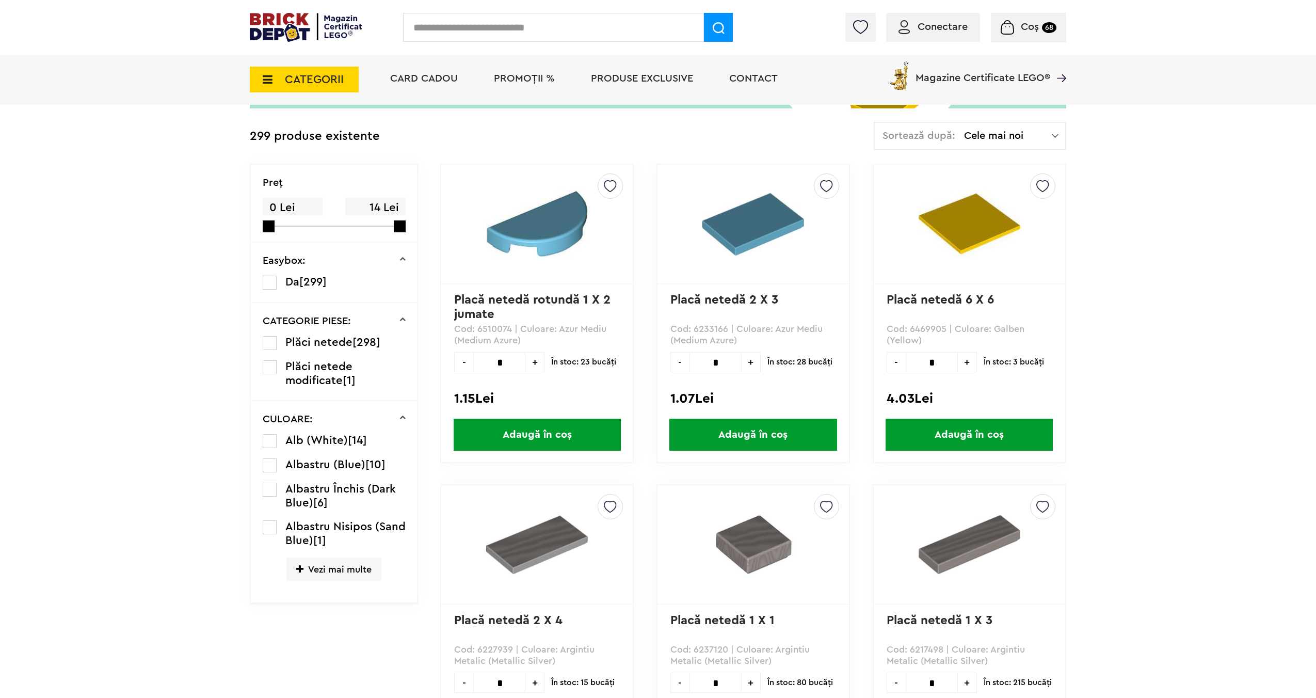
click at [273, 465] on label at bounding box center [270, 465] width 14 height 14
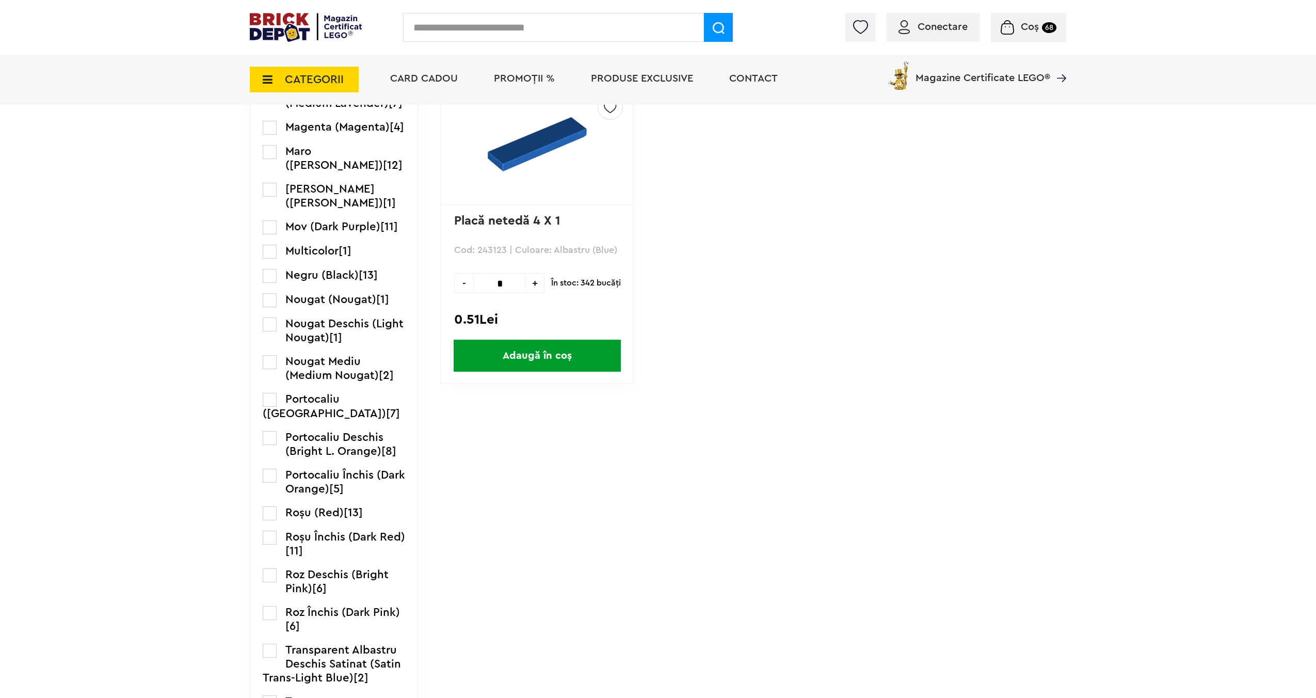
scroll to position [1230, 0]
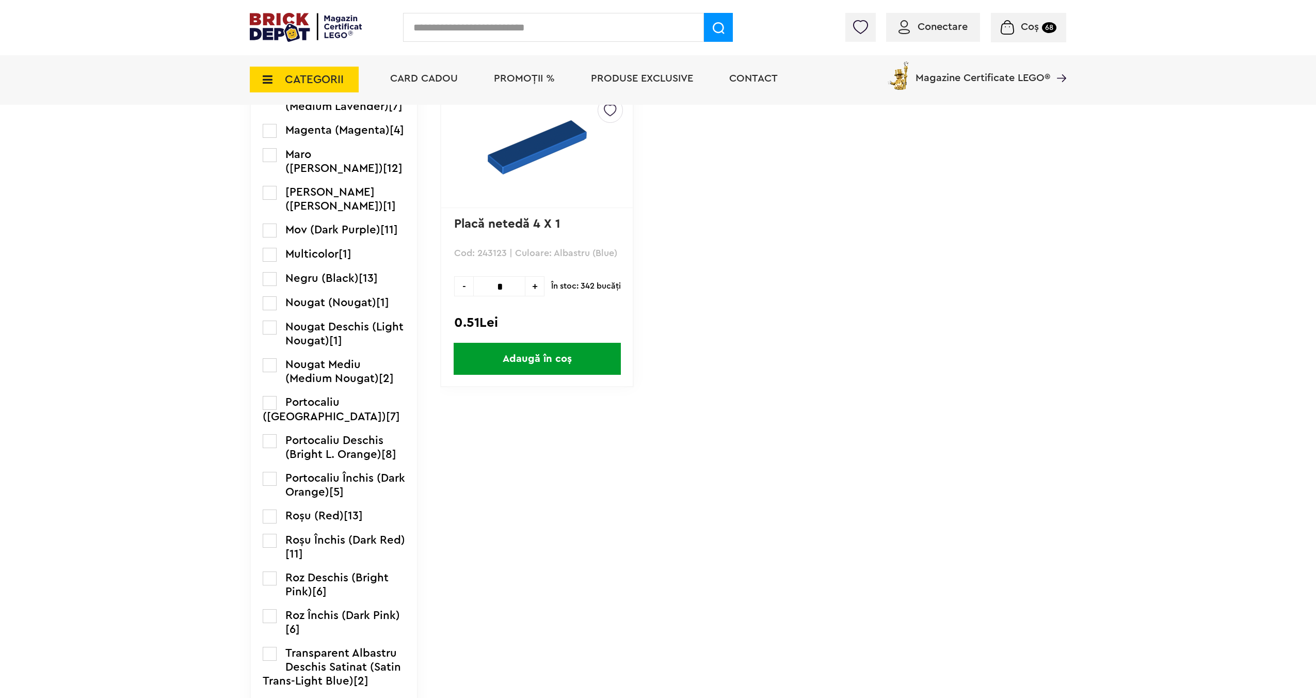
click at [276, 286] on label at bounding box center [270, 279] width 14 height 14
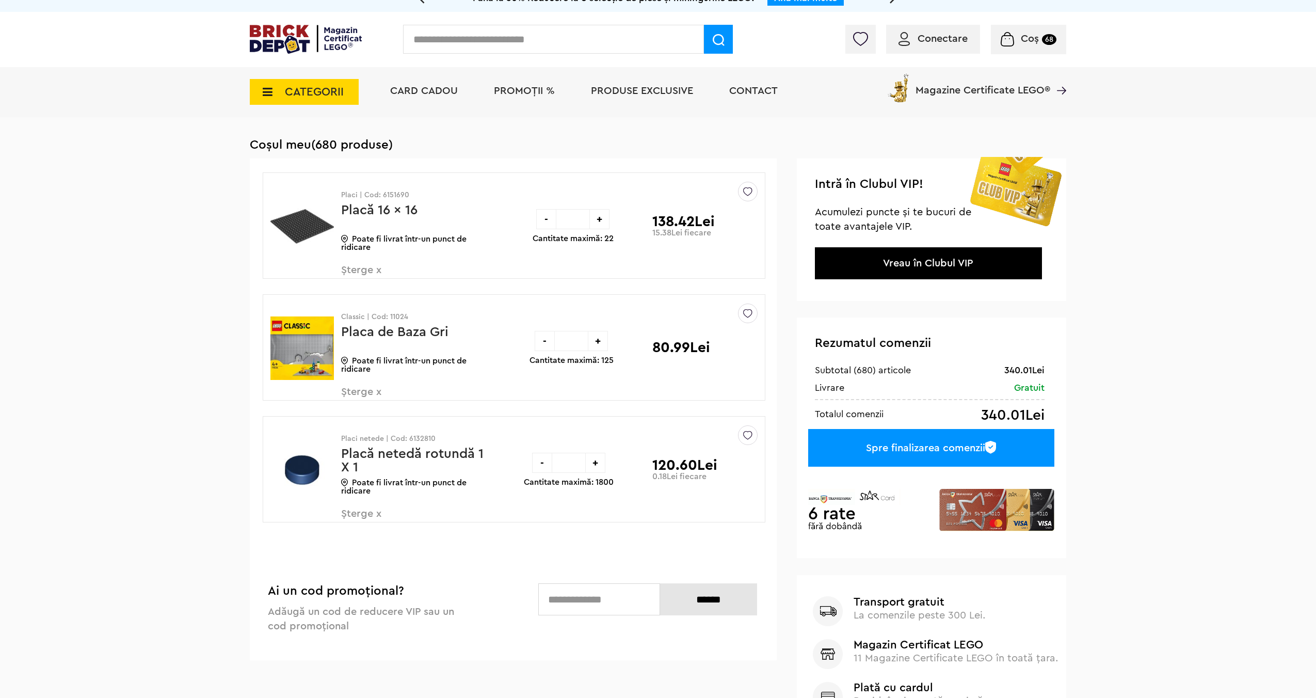
click at [570, 460] on input "***" at bounding box center [568, 463] width 33 height 20
click at [568, 459] on input "***" at bounding box center [568, 463] width 33 height 20
click at [568, 461] on input "***" at bounding box center [568, 463] width 33 height 20
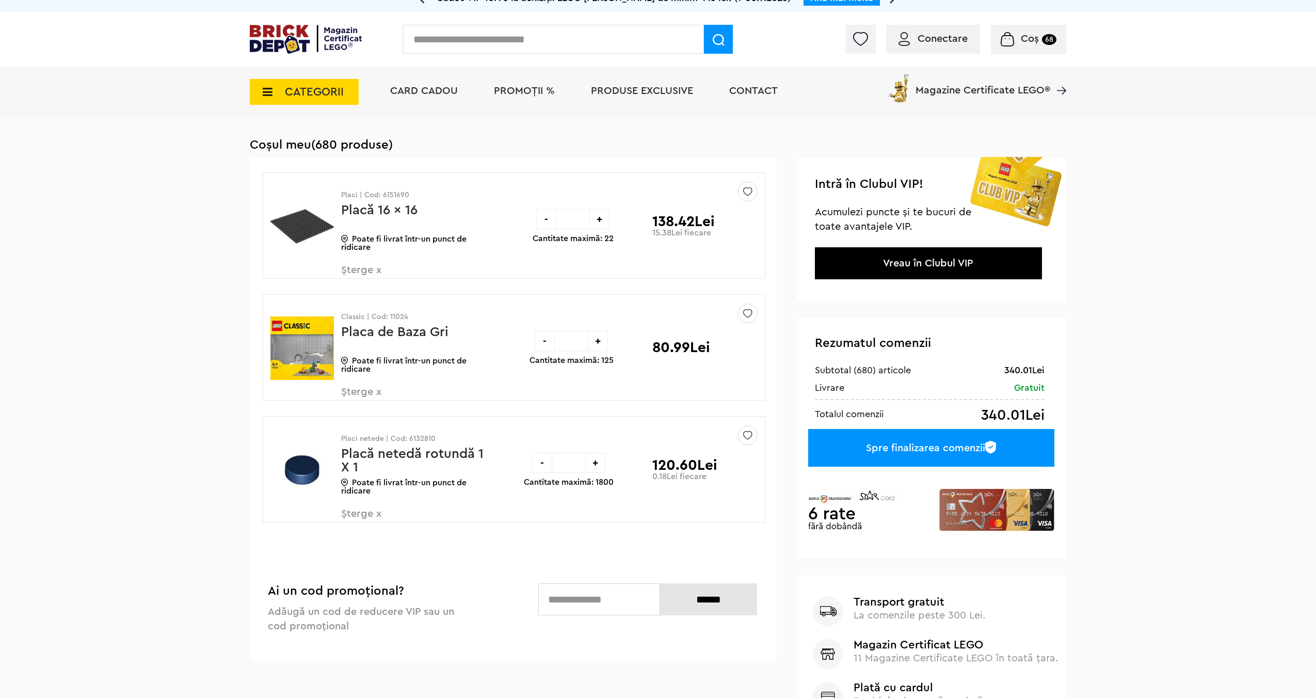
click at [568, 461] on input "***" at bounding box center [568, 463] width 33 height 20
click at [565, 459] on input "***" at bounding box center [568, 463] width 33 height 20
type input "***"
click at [543, 461] on div "-" at bounding box center [542, 463] width 20 height 20
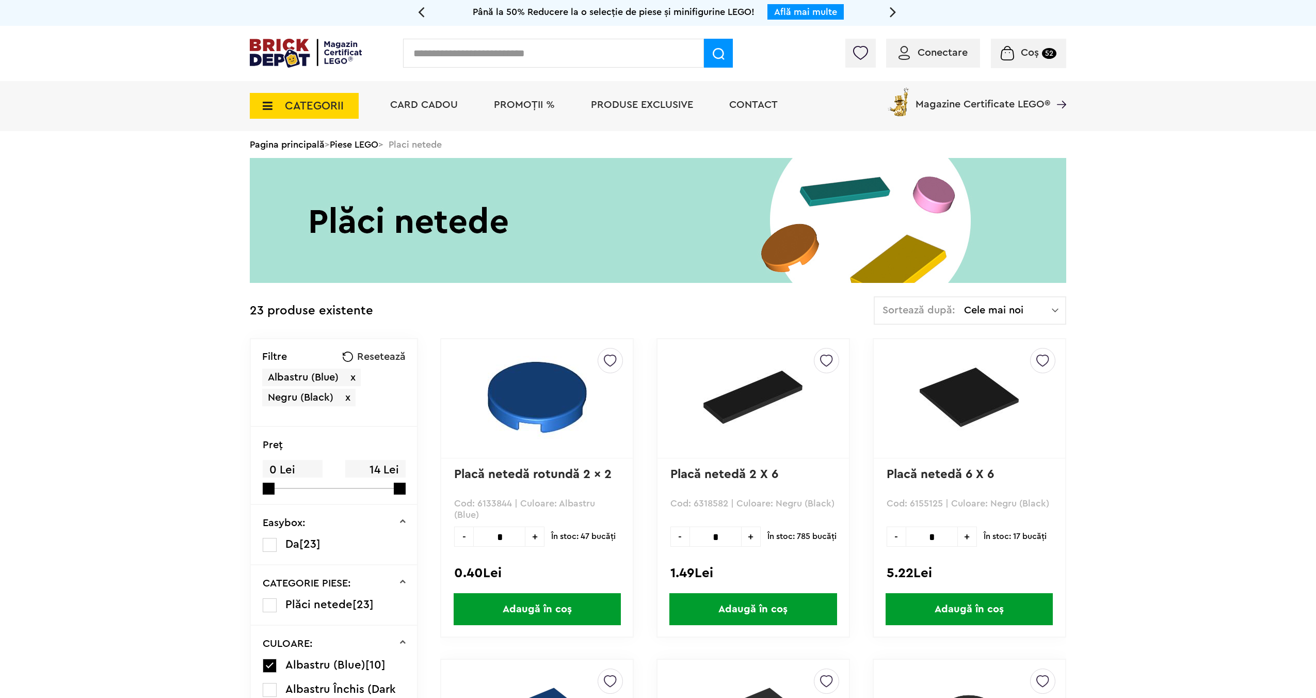
click at [271, 664] on label at bounding box center [270, 665] width 14 height 14
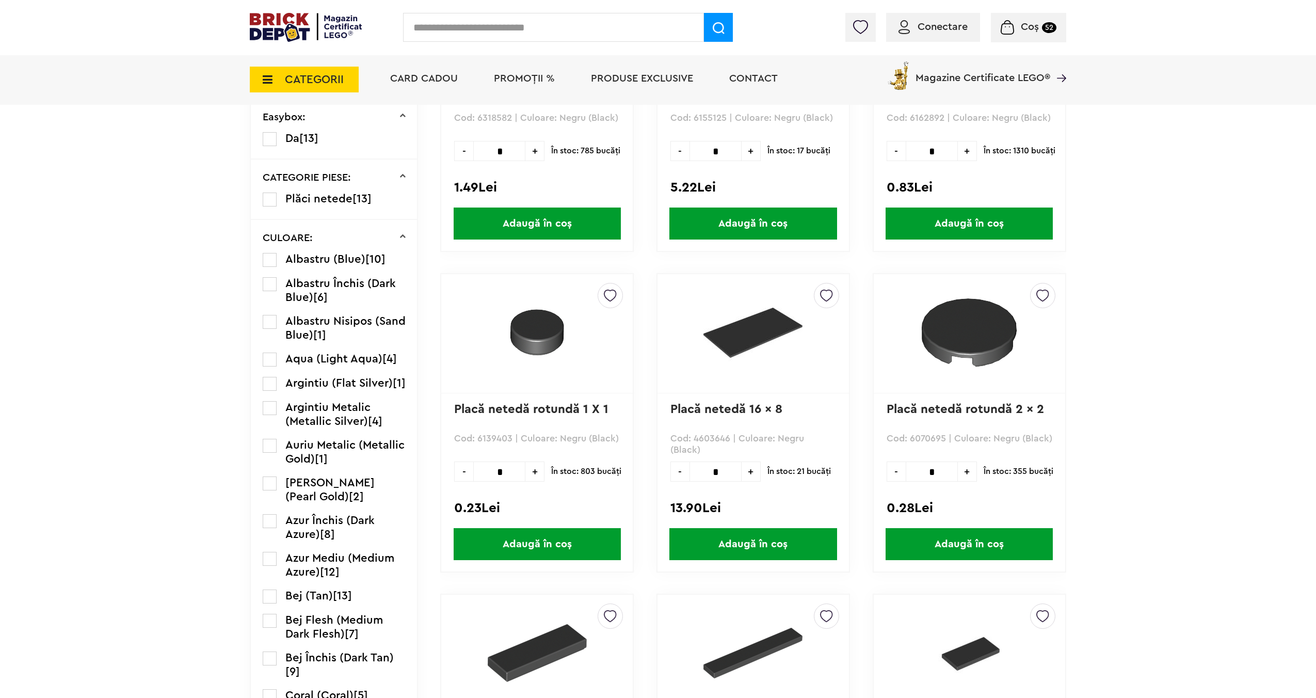
scroll to position [435, 0]
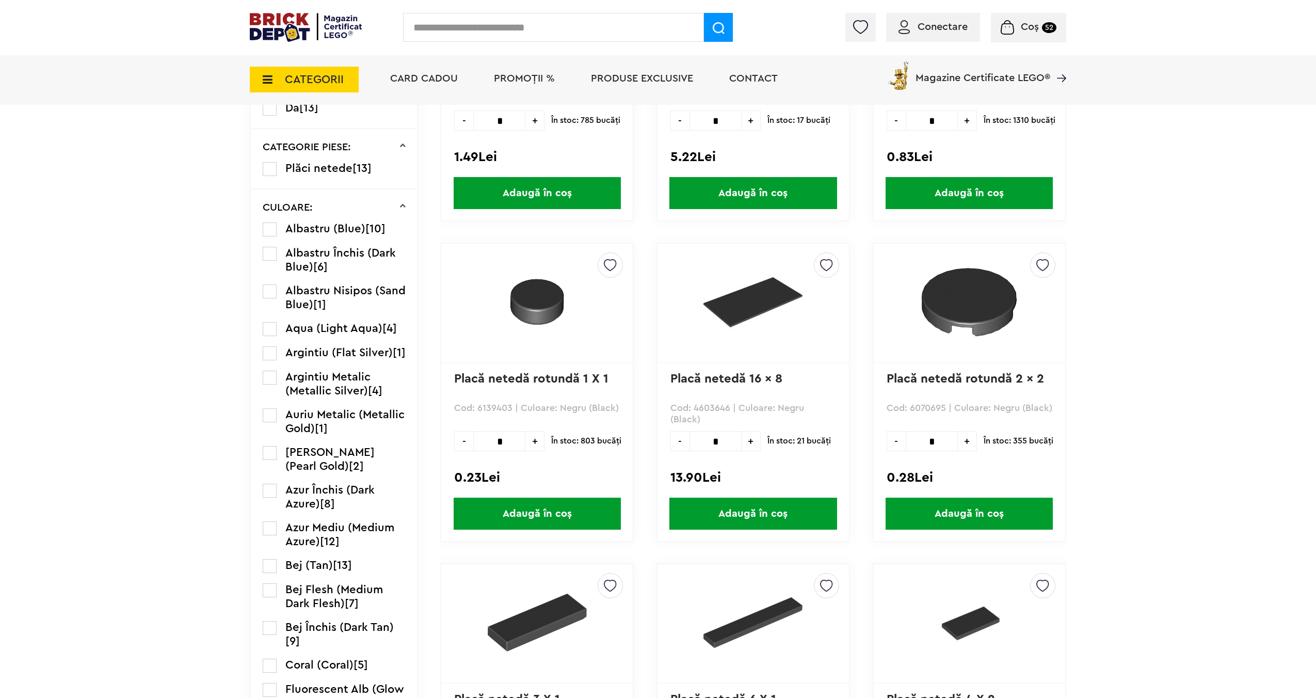
click at [496, 440] on input "*" at bounding box center [499, 441] width 52 height 20
click at [498, 440] on input "*" at bounding box center [499, 441] width 52 height 20
type input "***"
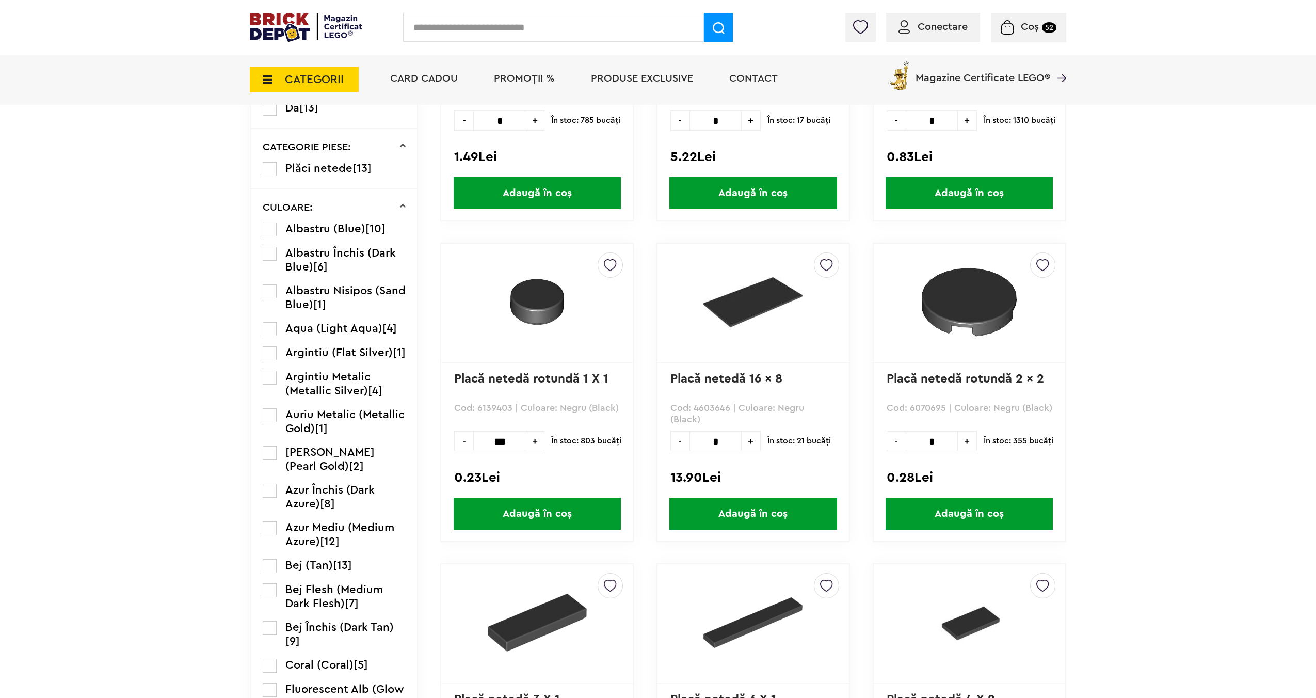
click at [551, 512] on span "Adaugă în coș" at bounding box center [537, 513] width 167 height 32
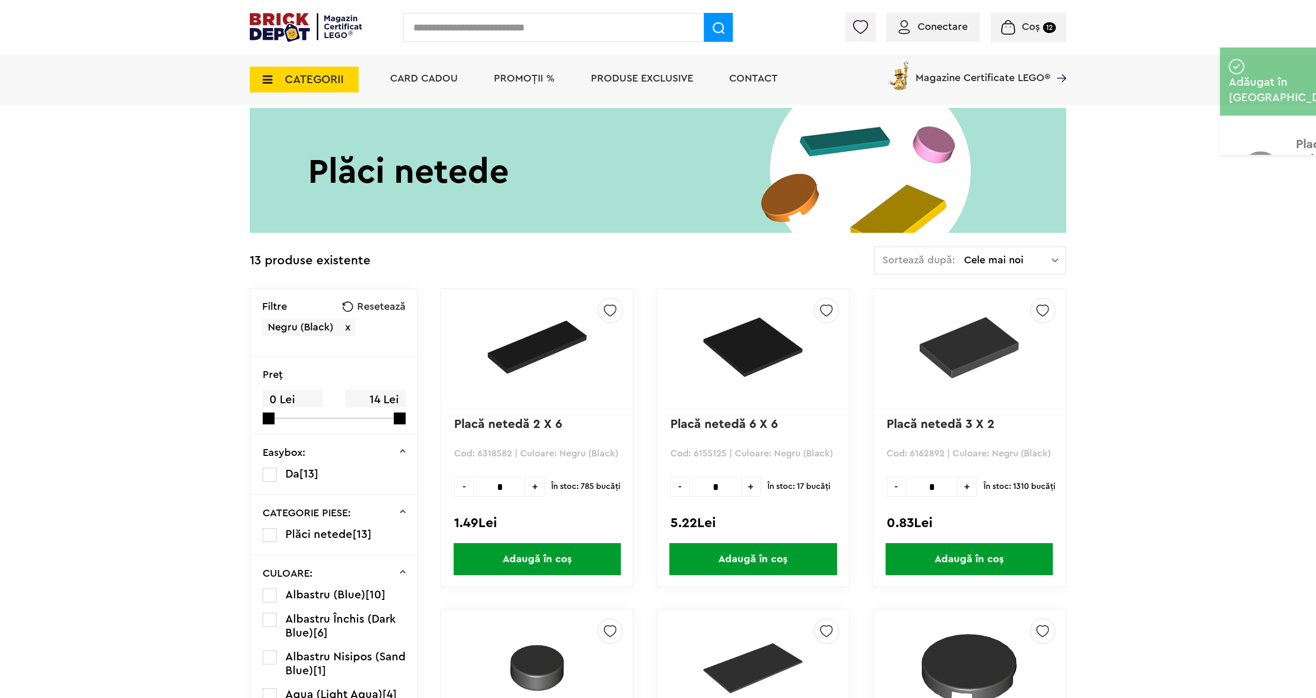
scroll to position [0, 0]
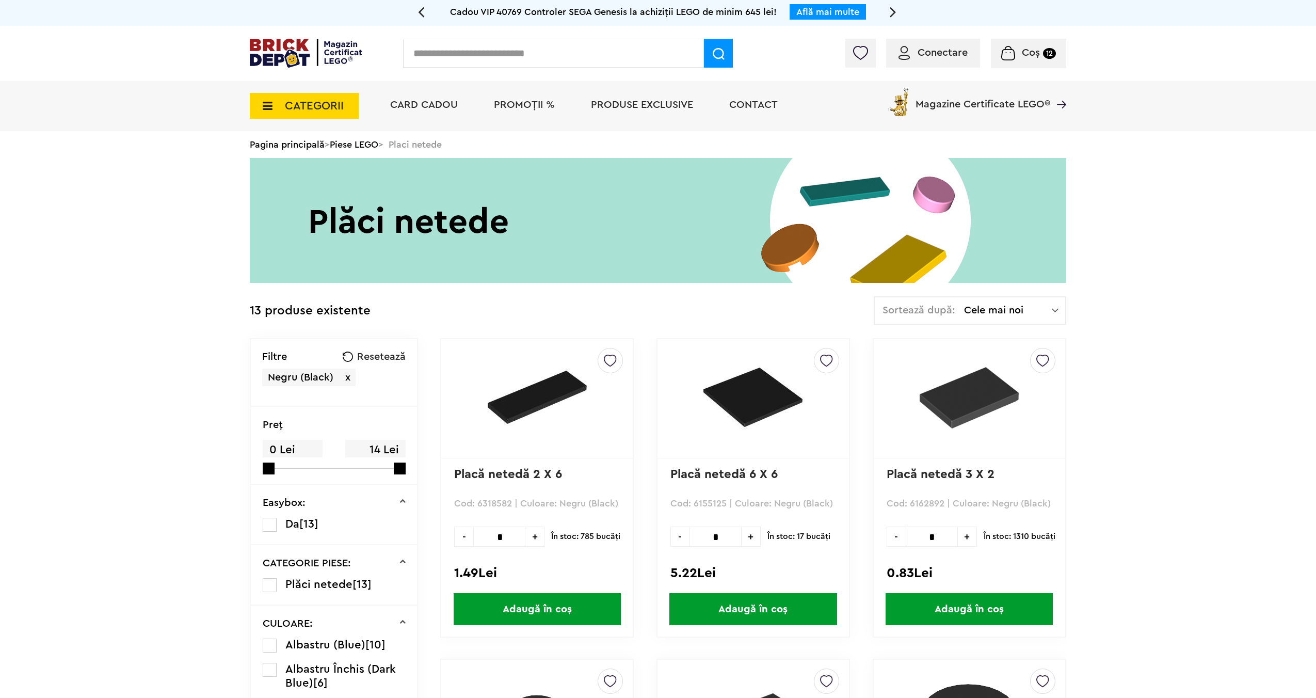
click at [349, 373] on span "x" at bounding box center [347, 377] width 5 height 10
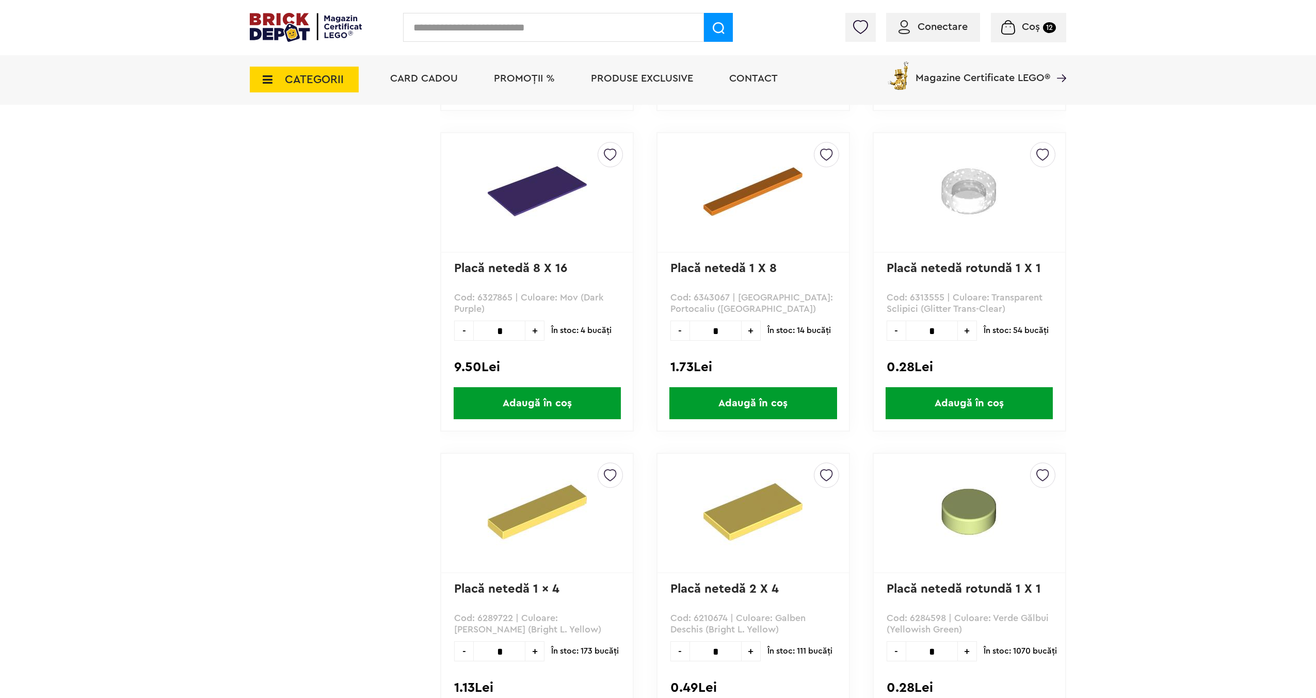
scroll to position [4096, 0]
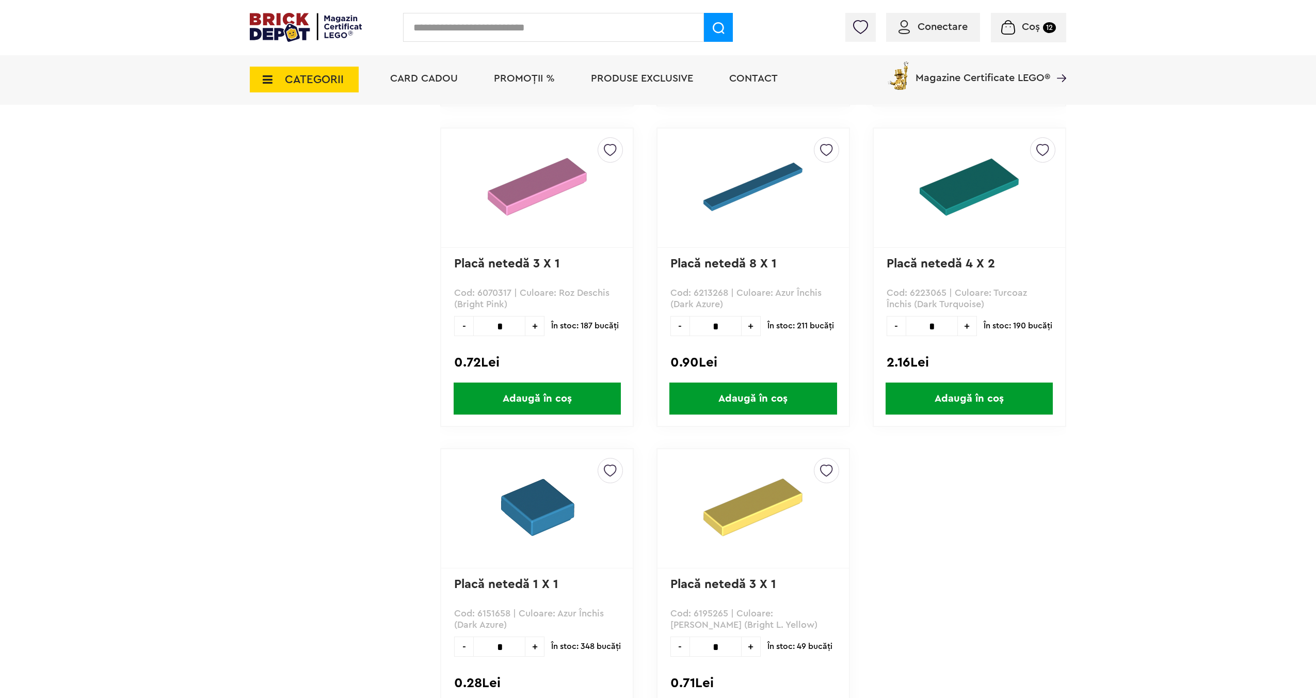
scroll to position [31697, 0]
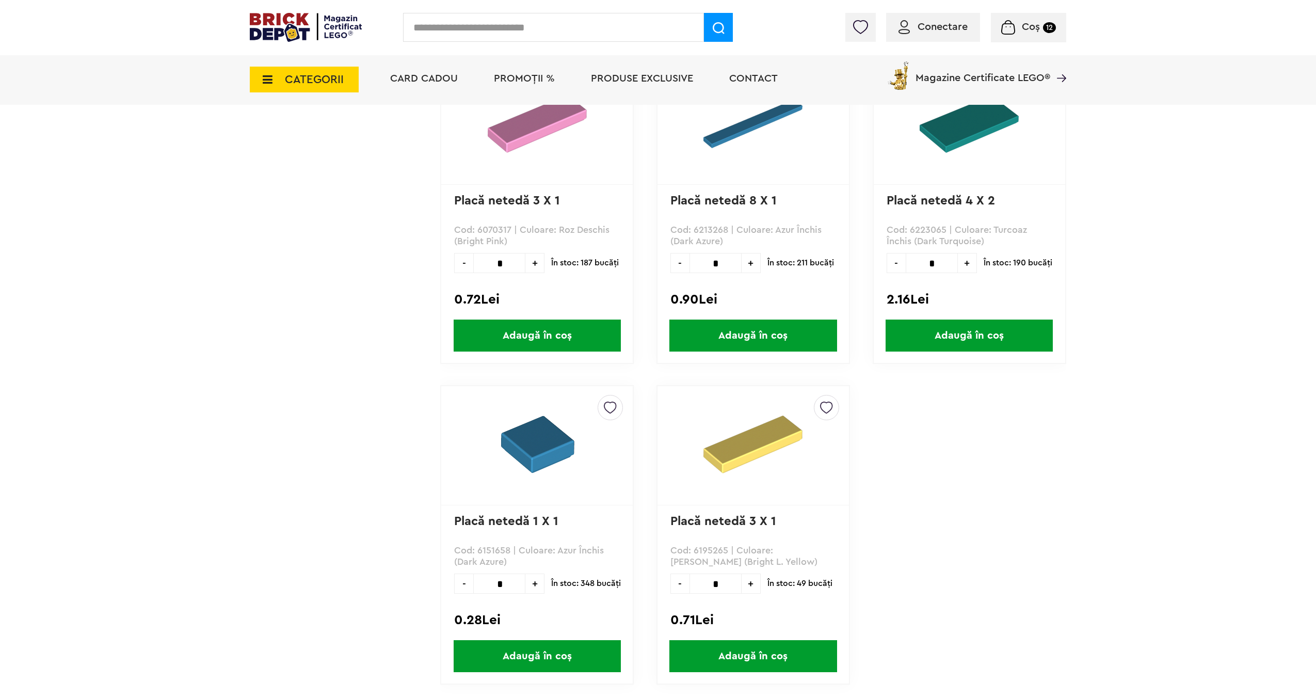
click at [492, 583] on input "*" at bounding box center [499, 583] width 52 height 20
type input "**"
click at [532, 656] on span "Adaugă în coș" at bounding box center [537, 656] width 167 height 32
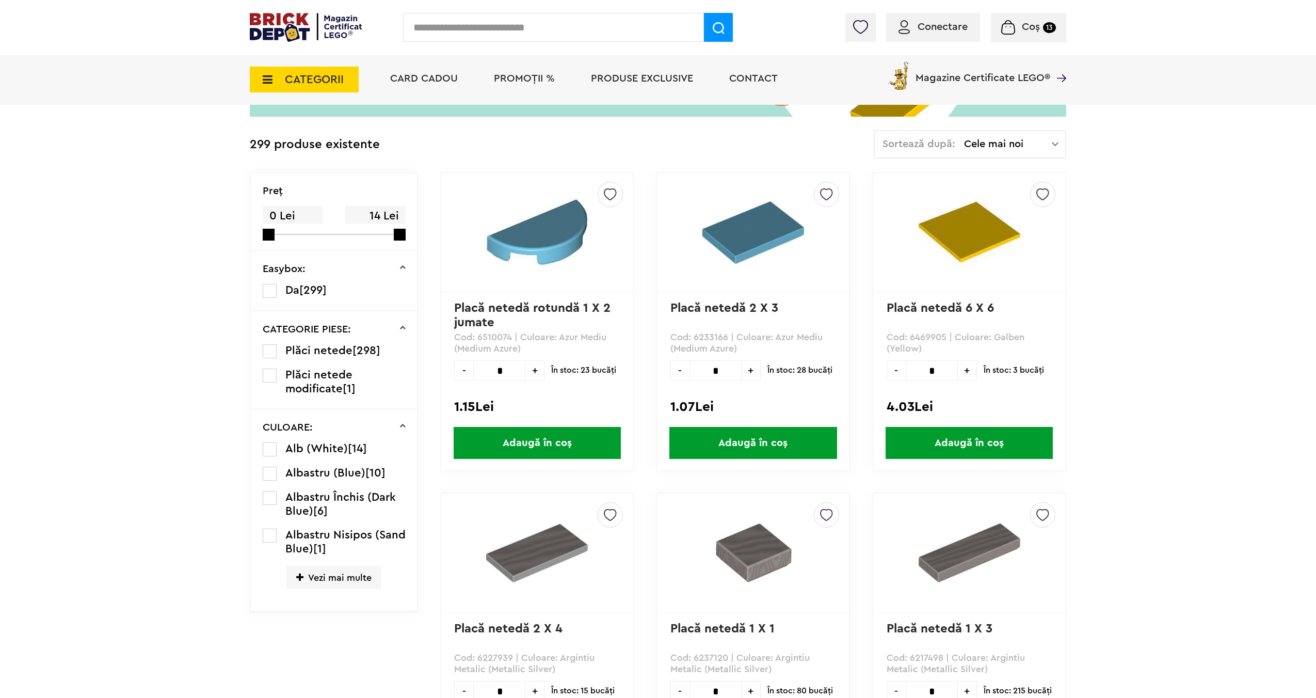
scroll to position [7235, 0]
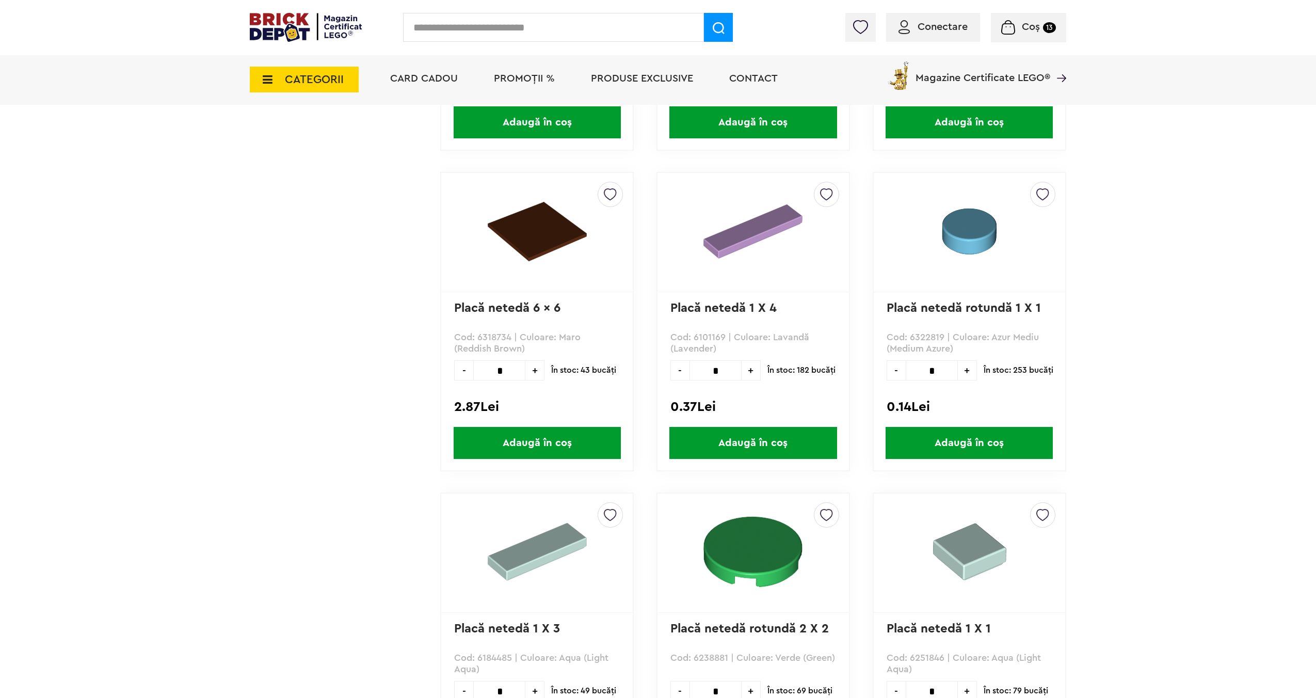
click at [935, 366] on input "*" at bounding box center [932, 370] width 52 height 20
type input "***"
click at [967, 439] on span "Adaugă în coș" at bounding box center [969, 443] width 167 height 32
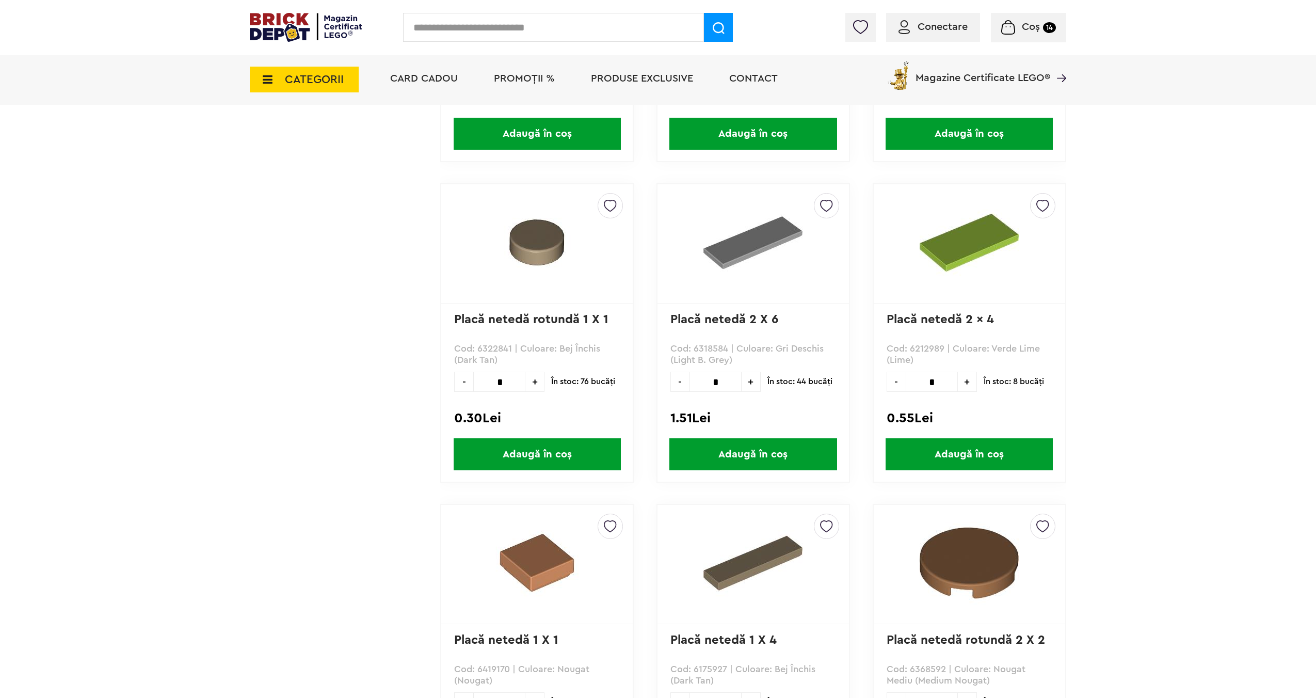
scroll to position [6583, 0]
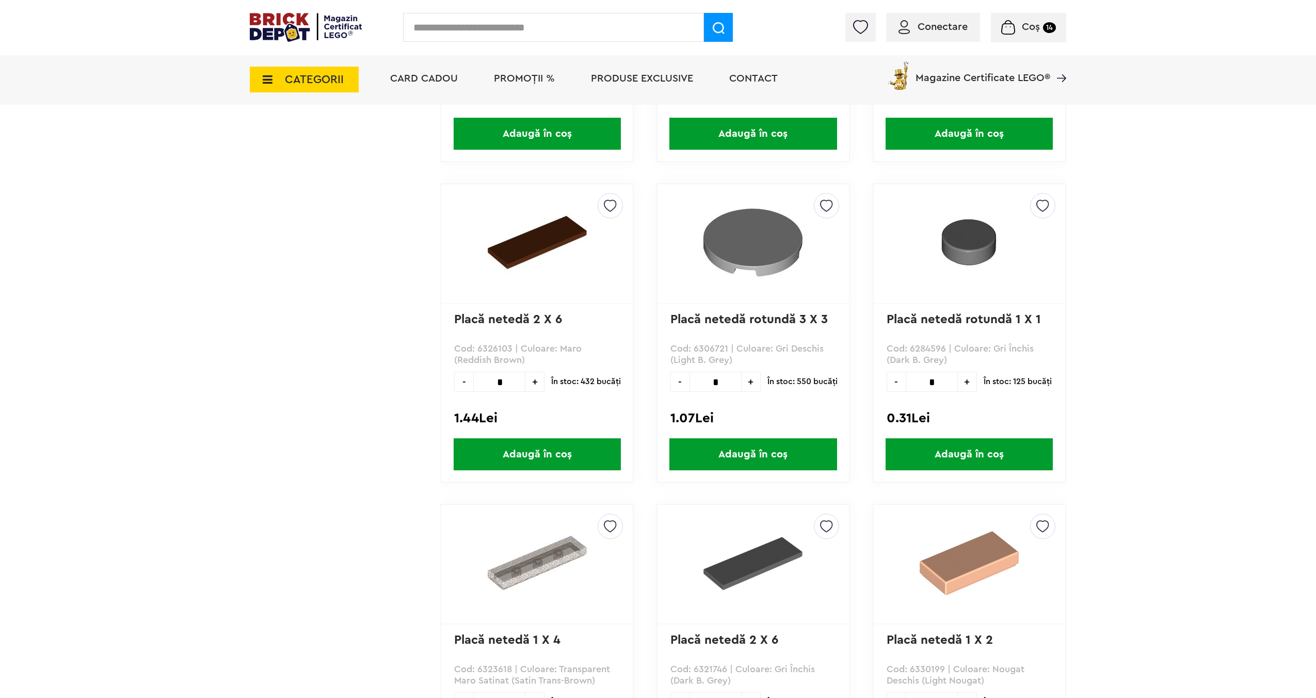
click at [929, 381] on input "*" at bounding box center [932, 382] width 52 height 20
click at [934, 378] on input "*" at bounding box center [932, 382] width 52 height 20
type input "**"
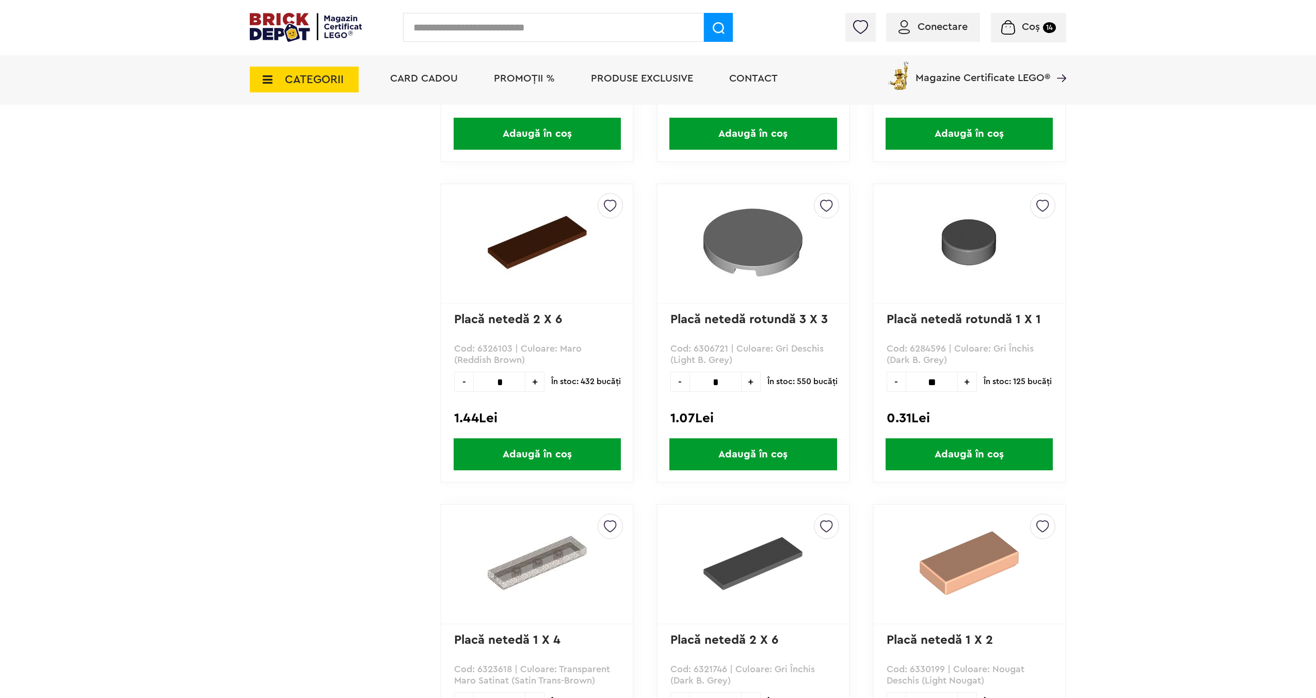
click at [963, 450] on span "Adaugă în coș" at bounding box center [969, 454] width 167 height 32
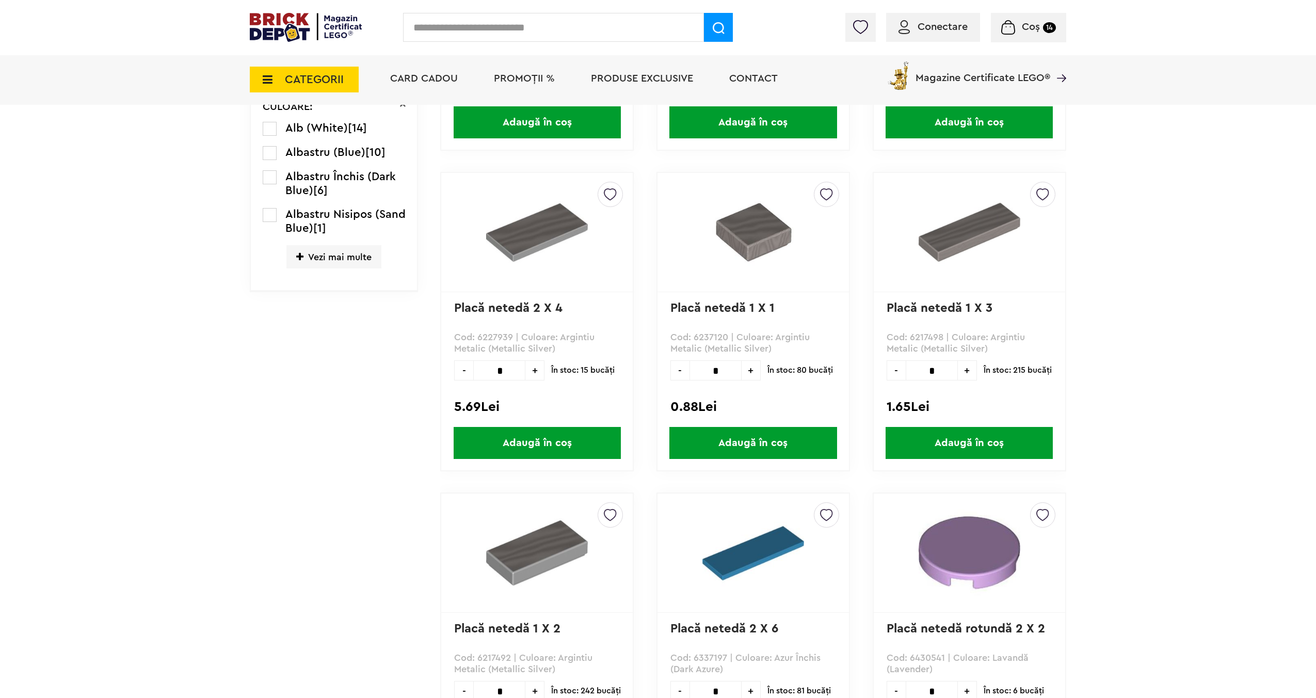
scroll to position [21976, 0]
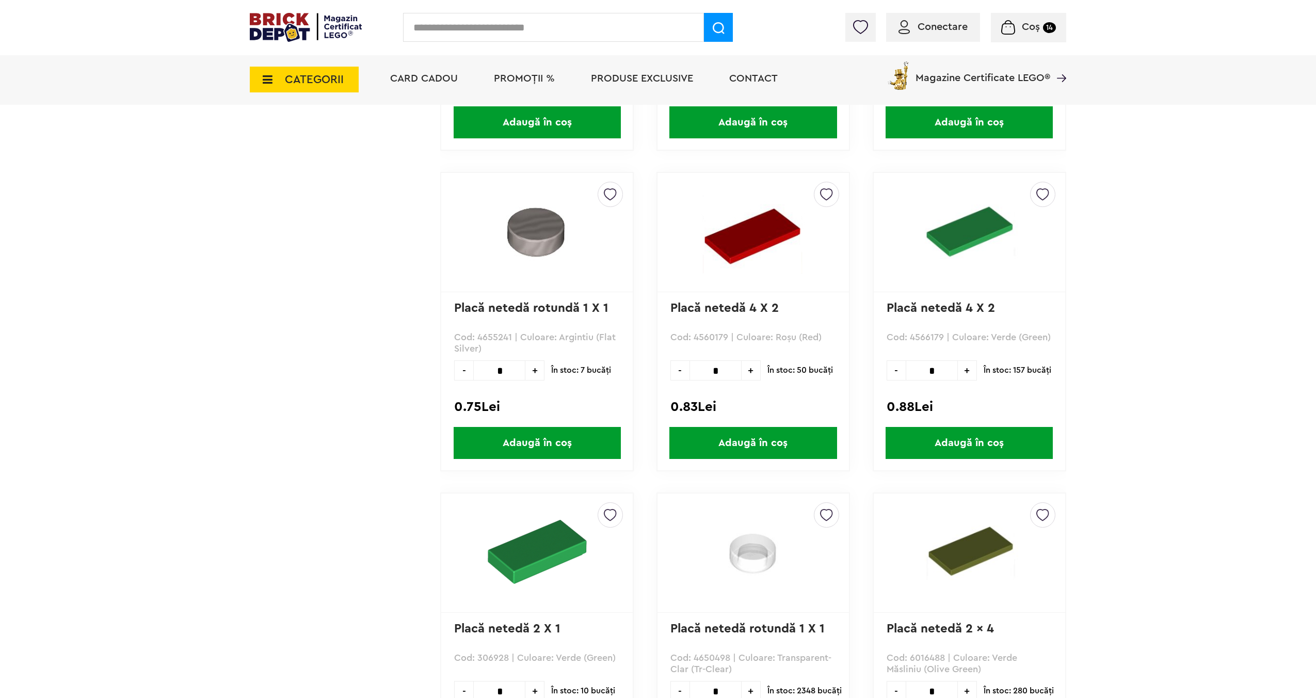
click at [502, 368] on input "*" at bounding box center [499, 370] width 52 height 20
type input "**"
click at [532, 440] on span "Adaugă în coș" at bounding box center [537, 443] width 167 height 32
click at [1034, 43] on div "Conectare Coș 14 Coș Placă 16 x 16 15.38Lei Placa de Baza Gri 80.99Lei Placă ne…" at bounding box center [658, 27] width 1316 height 55
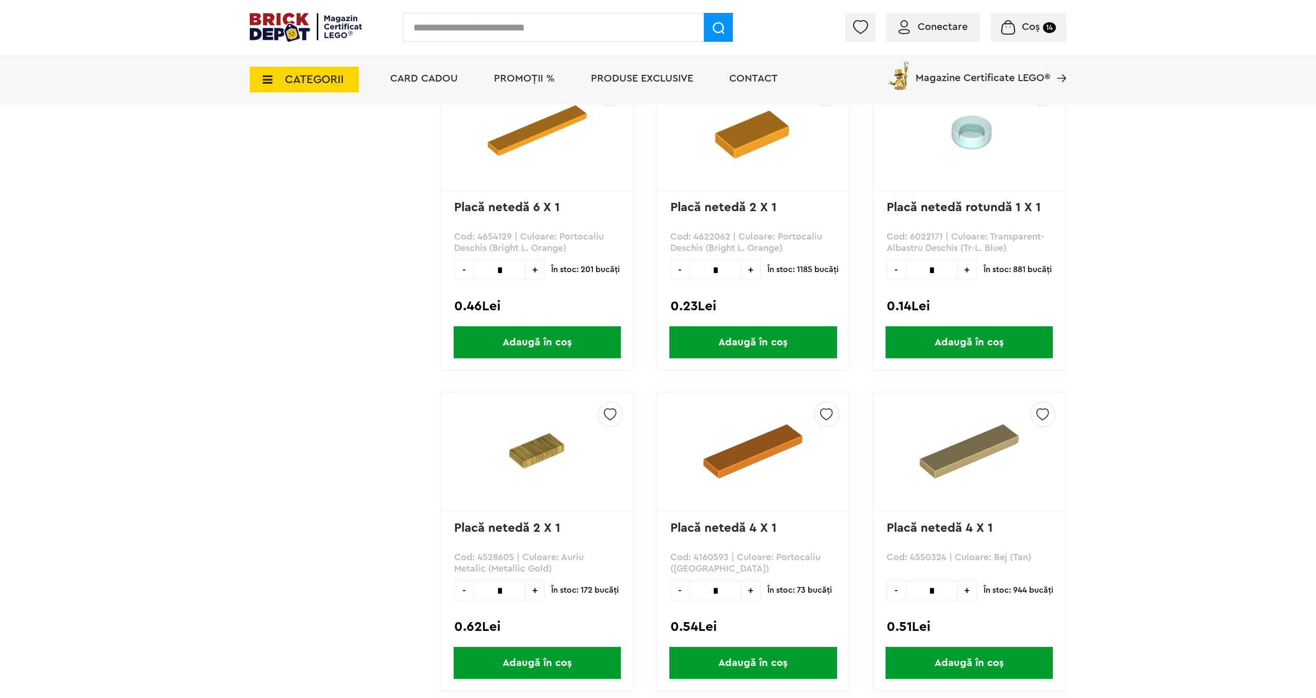
scroll to position [22650, 0]
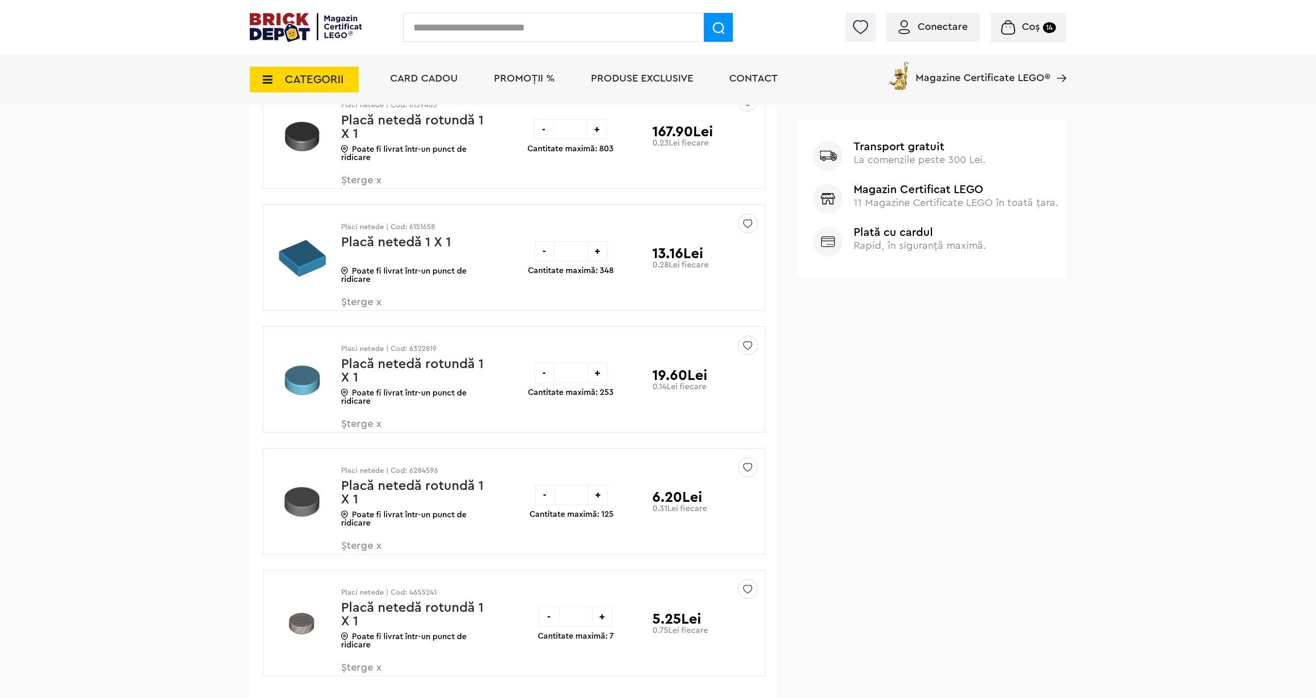
scroll to position [675, 0]
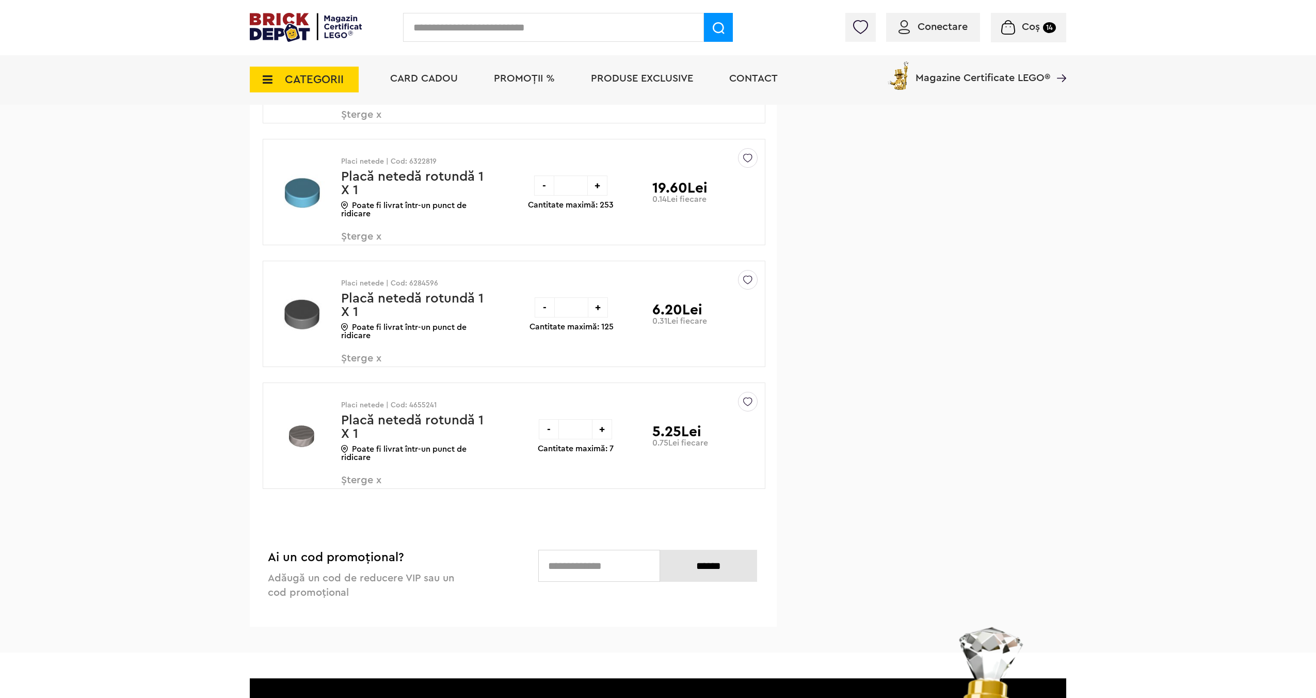
click at [372, 480] on span "Șterge x" at bounding box center [401, 486] width 121 height 22
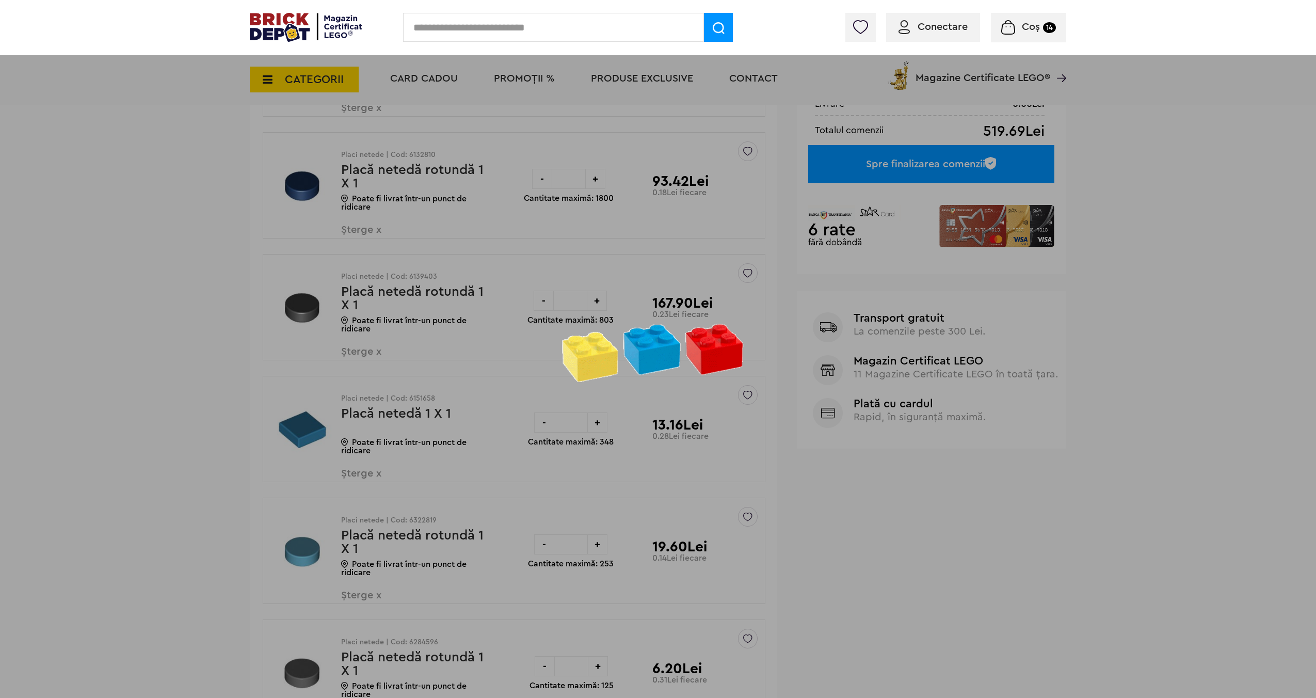
scroll to position [310, 0]
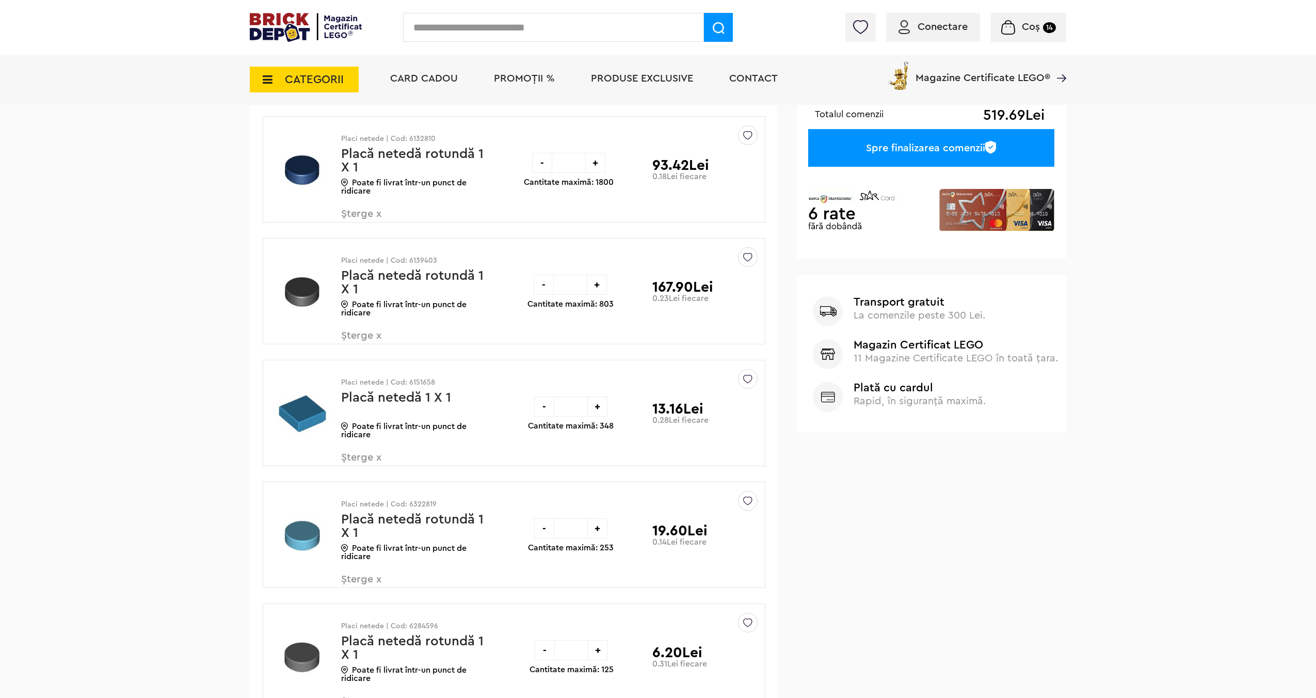
scroll to position [304, 0]
